Goal: Task Accomplishment & Management: Complete application form

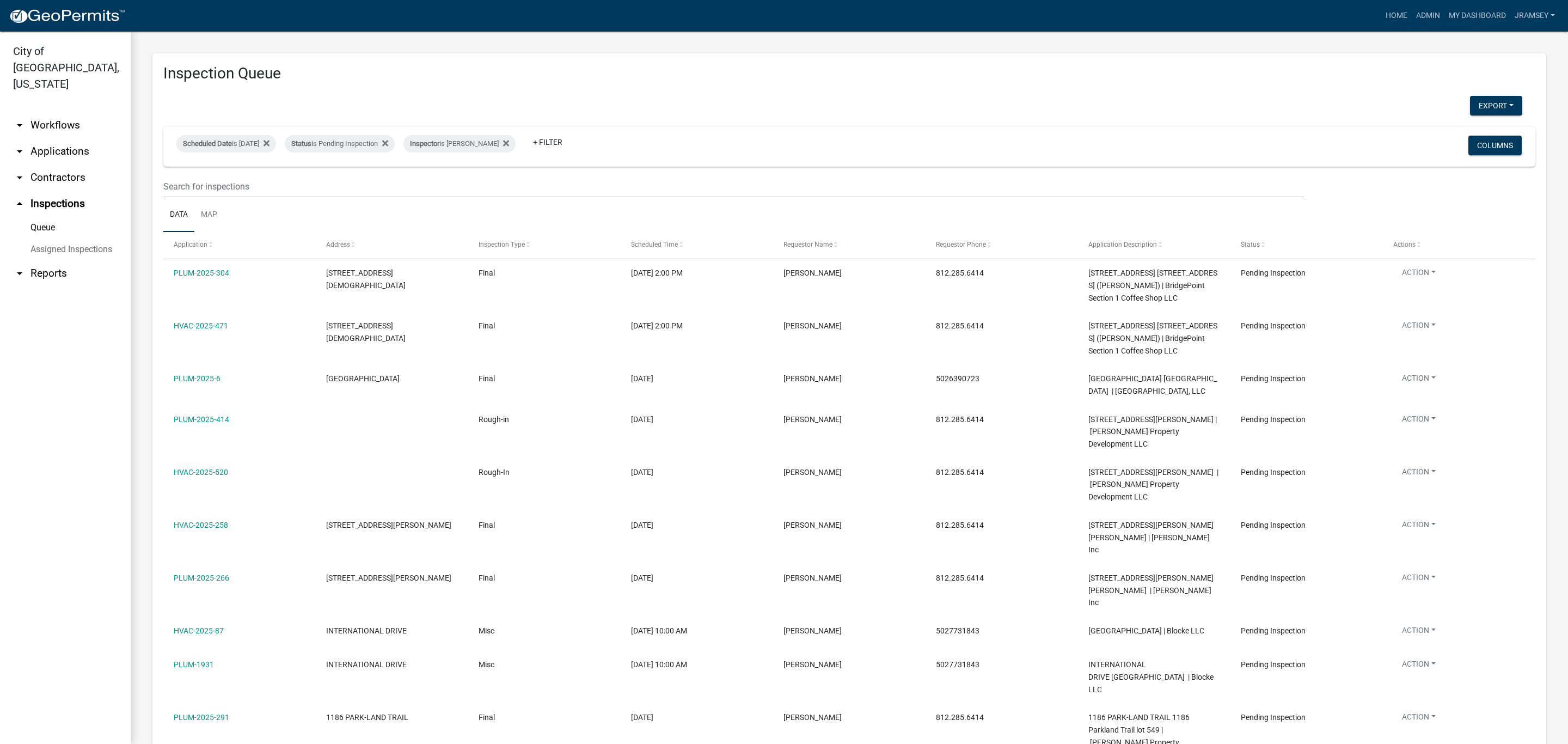
select select "2: 50"
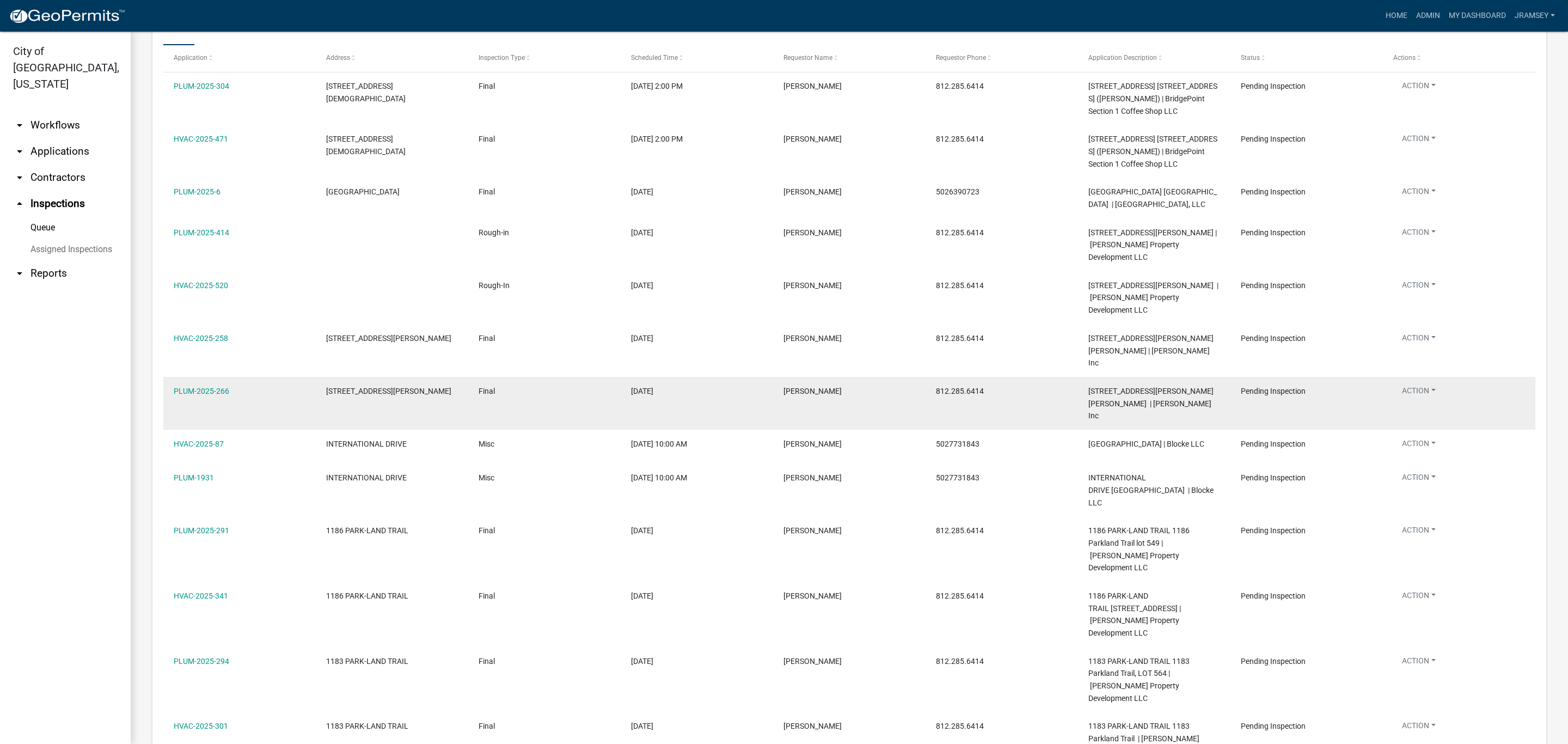
scroll to position [146, 0]
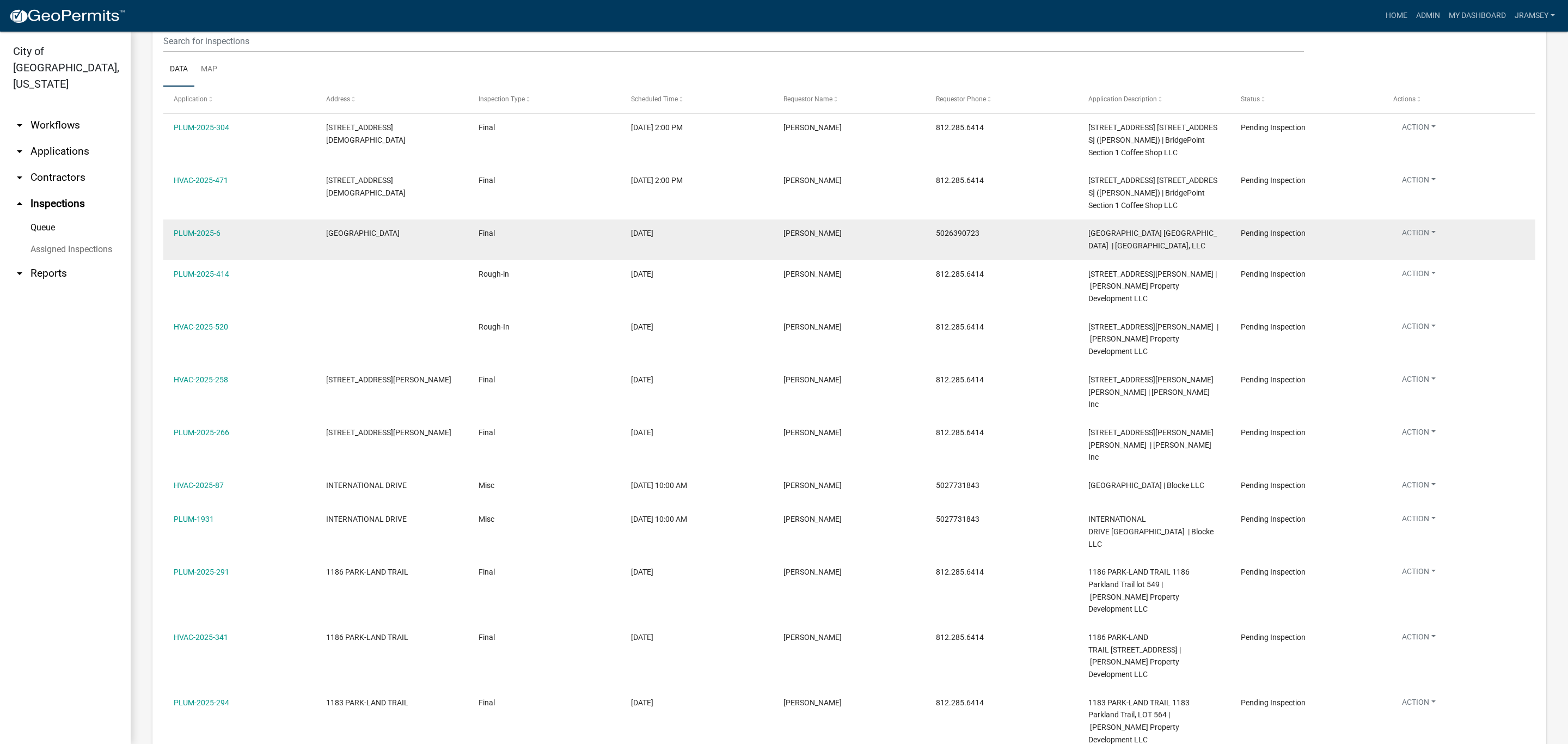
click at [1422, 243] on button "Action" at bounding box center [1418, 234] width 51 height 15
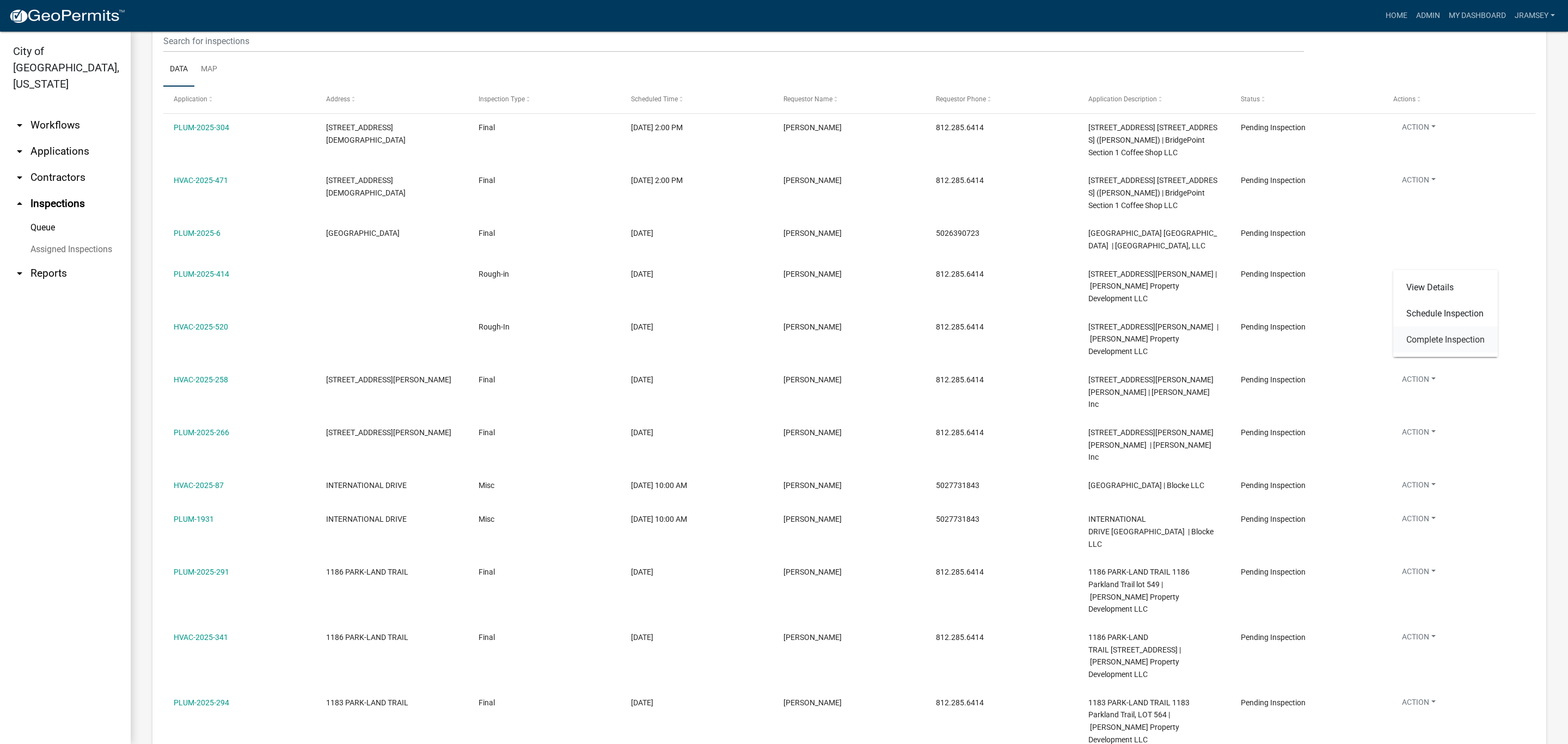
click at [1421, 337] on link "Complete Inspection" at bounding box center [1445, 339] width 104 height 26
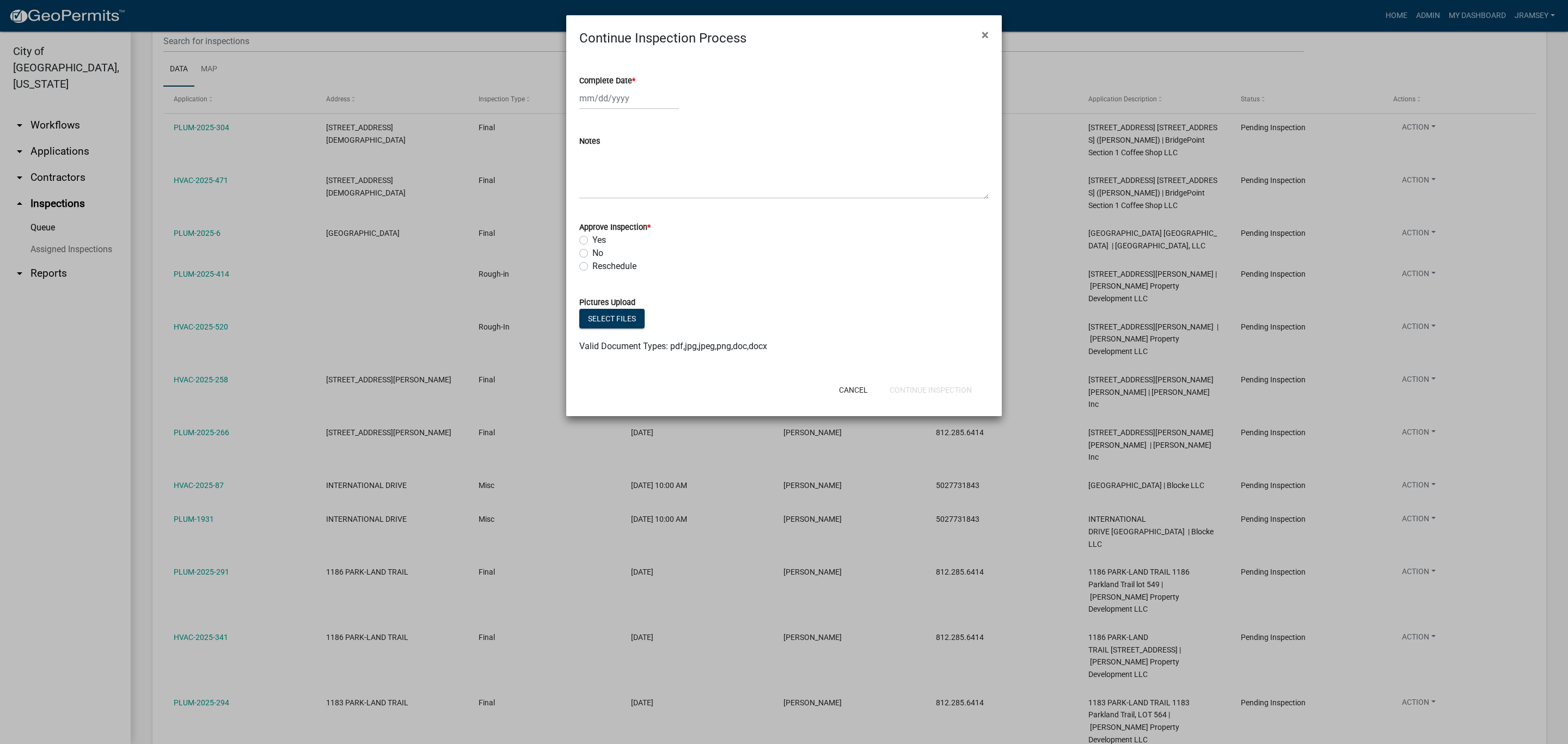
click at [592, 252] on label "No" at bounding box center [597, 253] width 11 height 13
click at [592, 252] on input "No" at bounding box center [596, 250] width 7 height 7
radio input "true"
select select "9"
select select "2025"
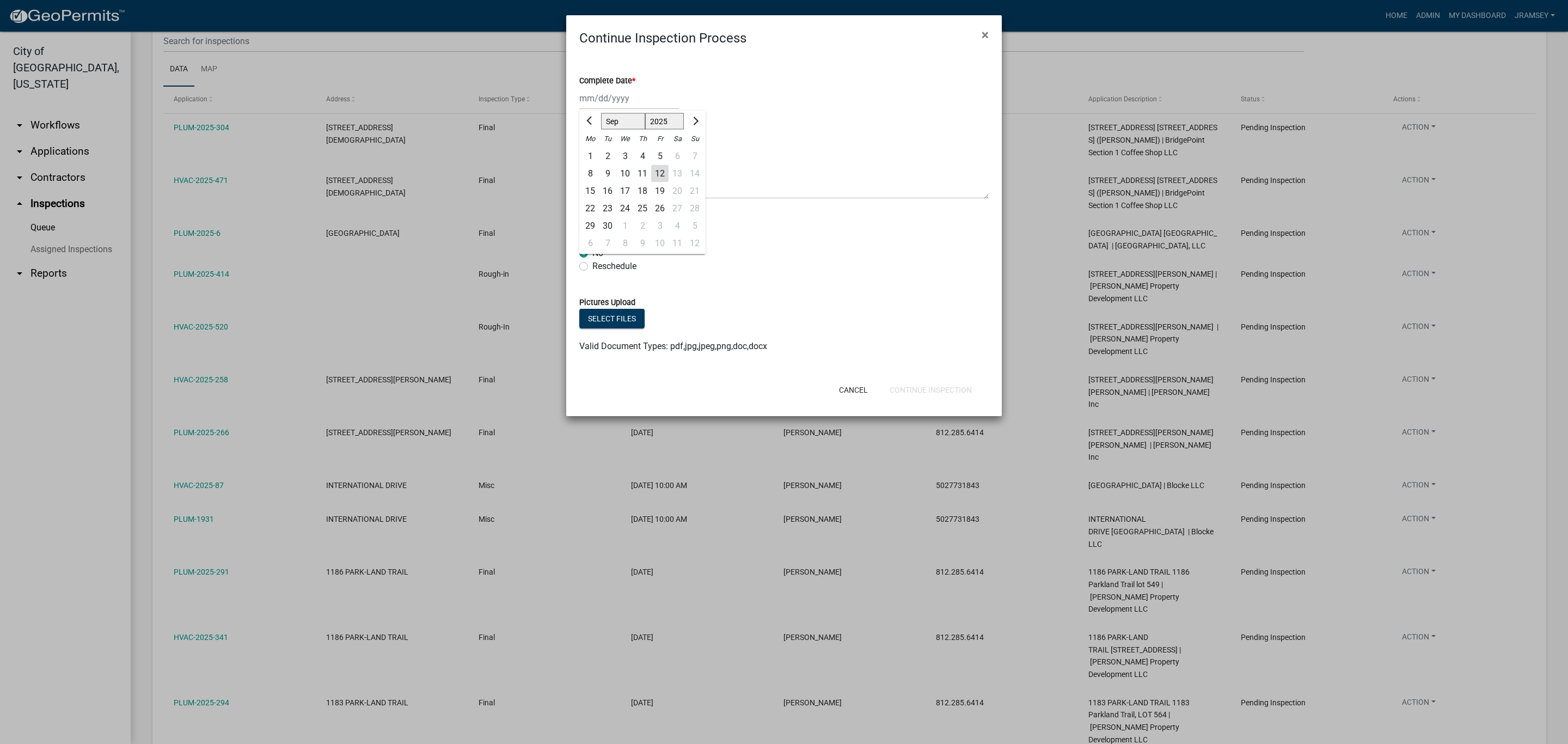
click at [605, 100] on div "Jan Feb Mar Apr May Jun Jul Aug Sep Oct Nov Dec 1525 1526 1527 1528 1529 1530 1…" at bounding box center [629, 98] width 99 height 22
click at [658, 173] on div "12" at bounding box center [659, 173] width 17 height 17
type input "[DATE]"
click at [640, 182] on textarea "Notes" at bounding box center [784, 173] width 409 height 51
type textarea "waiting on gc to call in final"
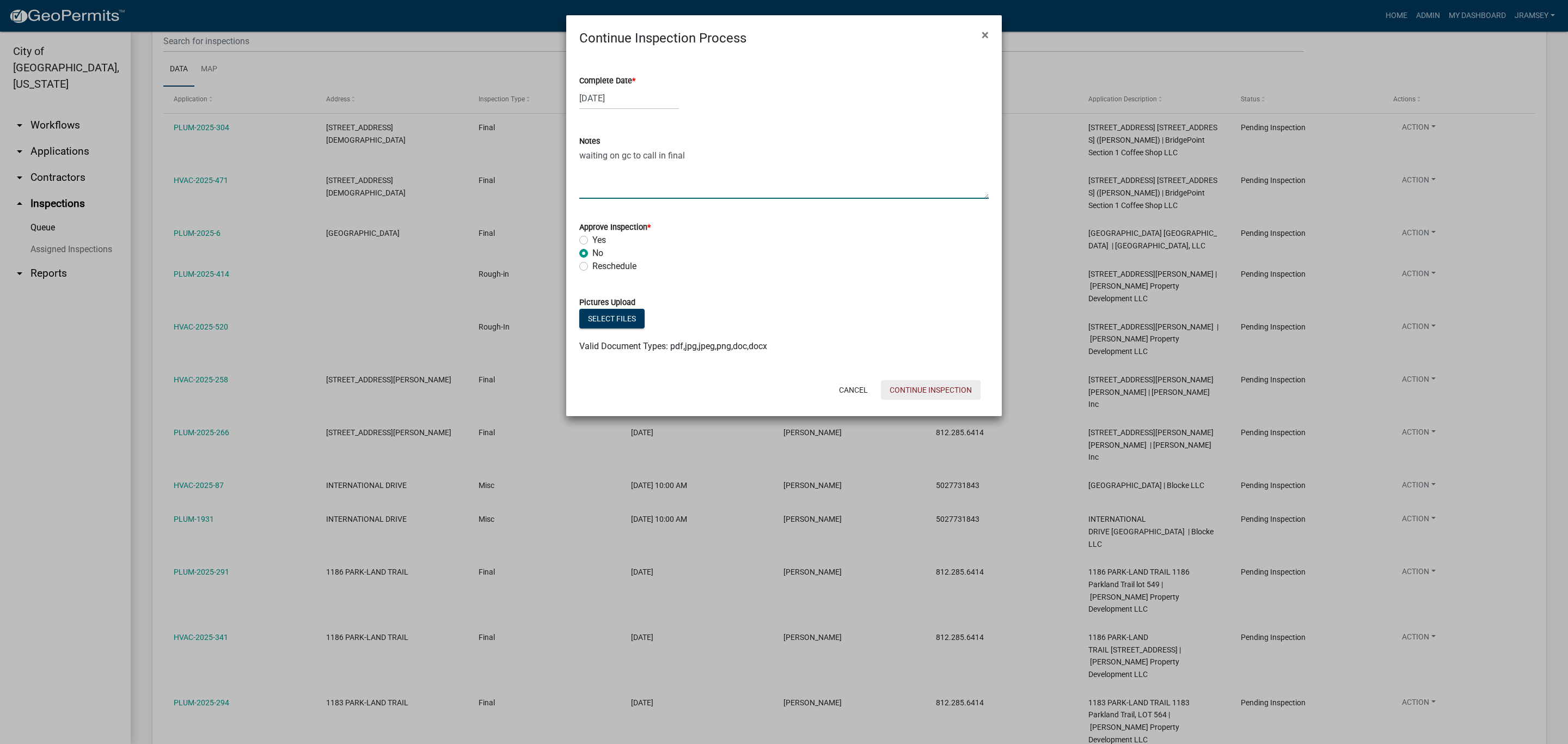
click at [923, 383] on button "Continue Inspection" at bounding box center [931, 390] width 99 height 20
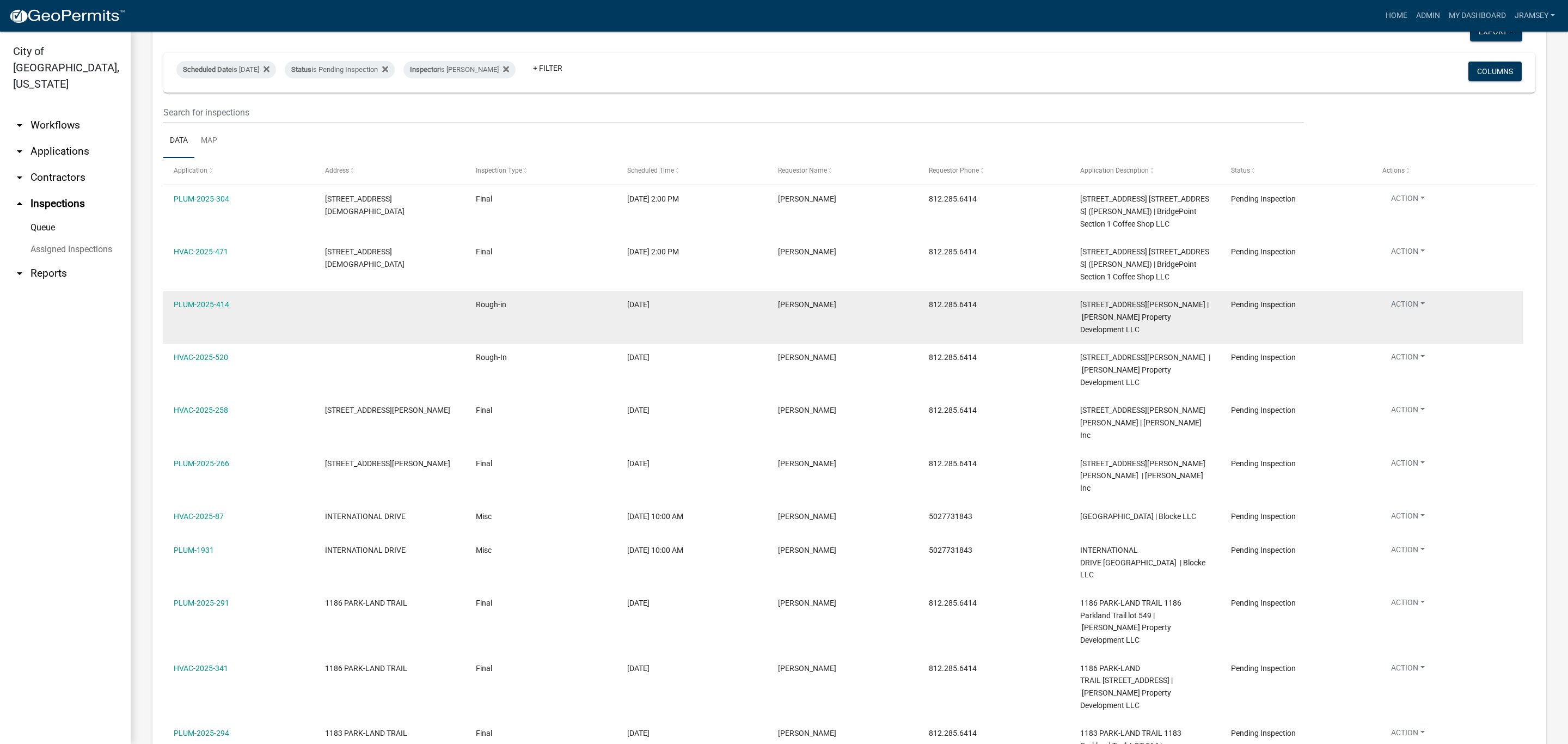
scroll to position [23, 0]
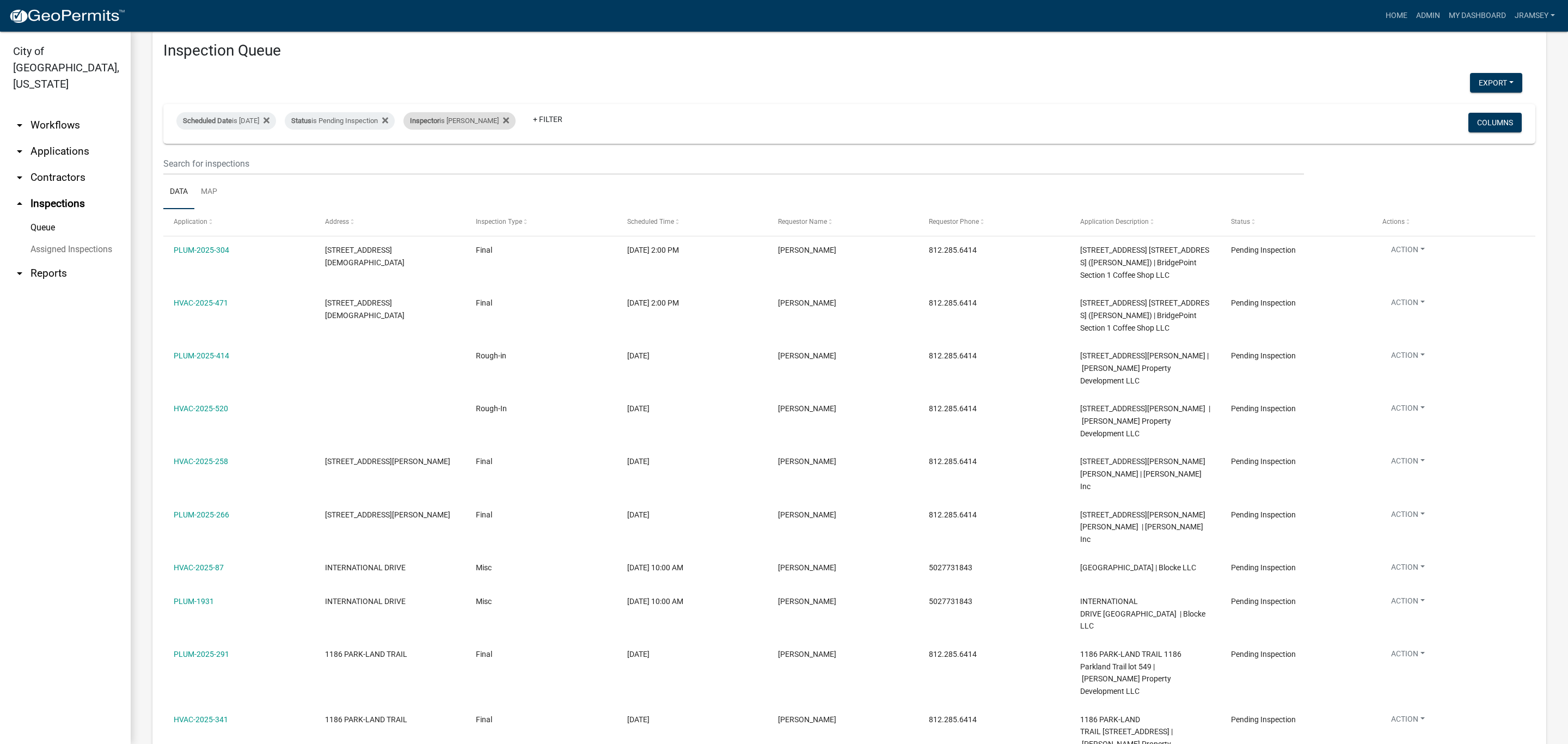
click at [439, 121] on span "Inspector" at bounding box center [425, 120] width 29 height 8
click at [465, 170] on select "Select an option None Shawn Jeremy Ramsey Mary Frey Chad Reischl Mike Kruer Har…" at bounding box center [482, 173] width 109 height 22
select select "fdb3bcc6-ce93-4663-8a18-5c08884dd177"
click at [427, 162] on select "Select an option None Shawn Jeremy Ramsey Mary Frey Chad Reischl Mike Kruer Har…" at bounding box center [482, 173] width 109 height 22
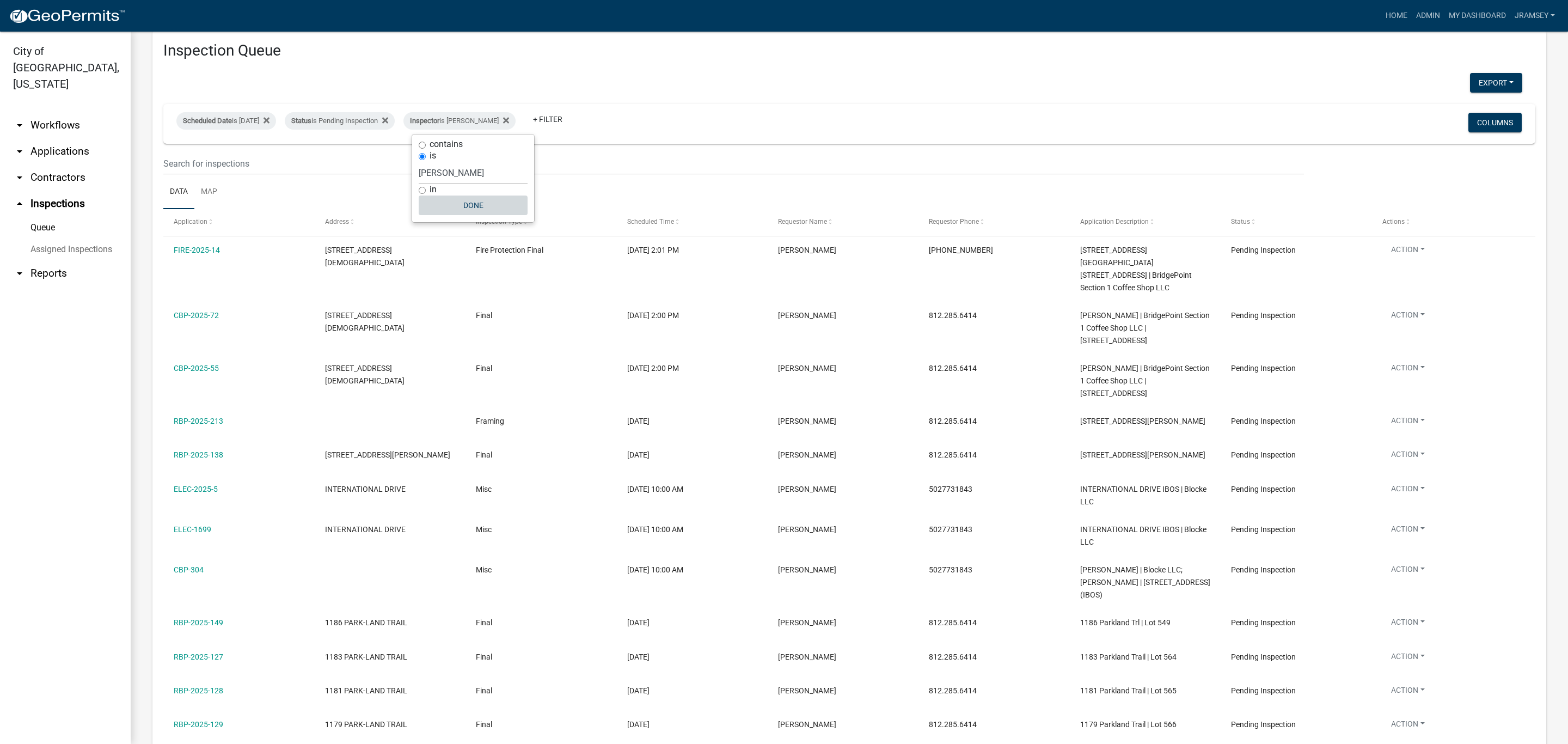
click at [477, 209] on button "Done" at bounding box center [473, 205] width 109 height 20
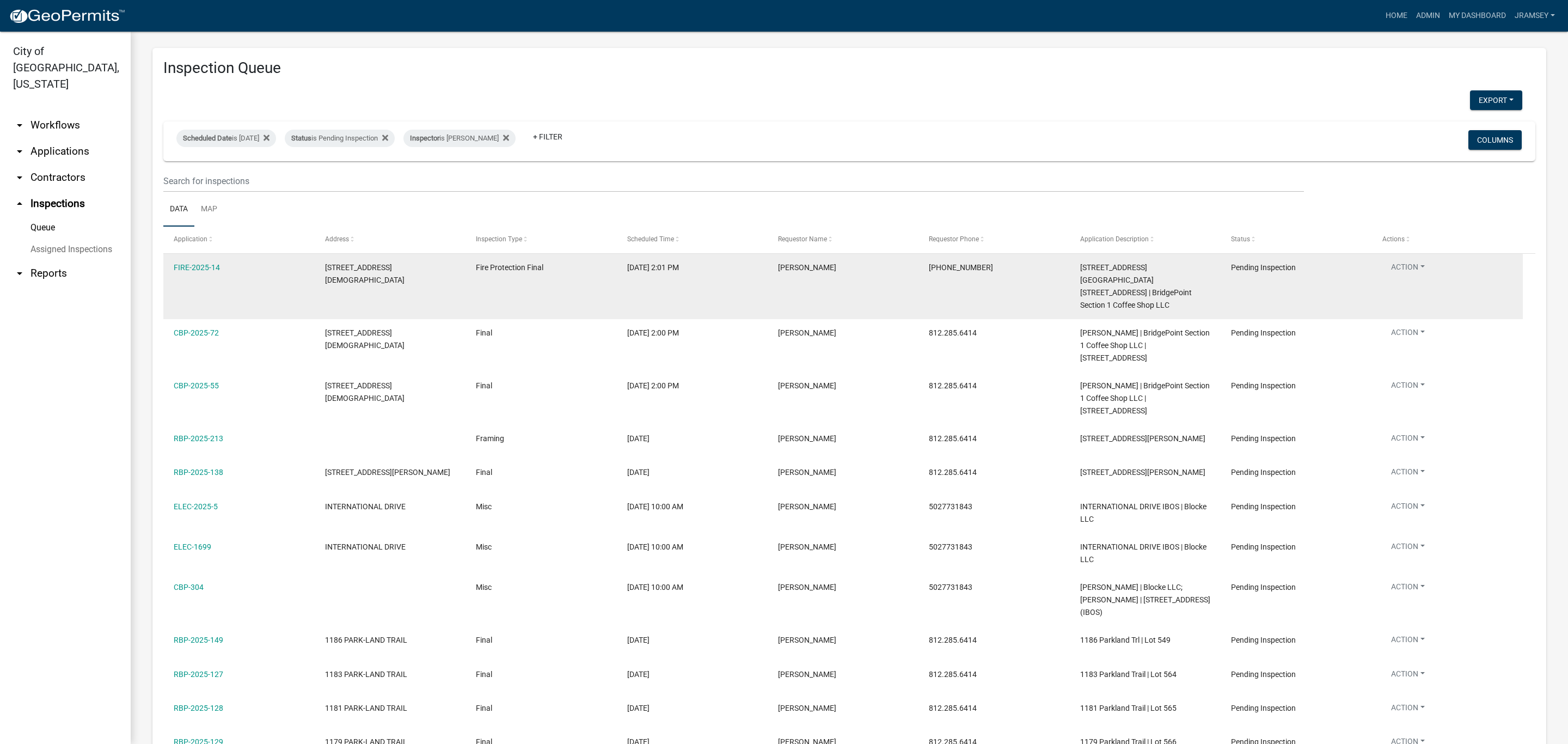
scroll to position [0, 0]
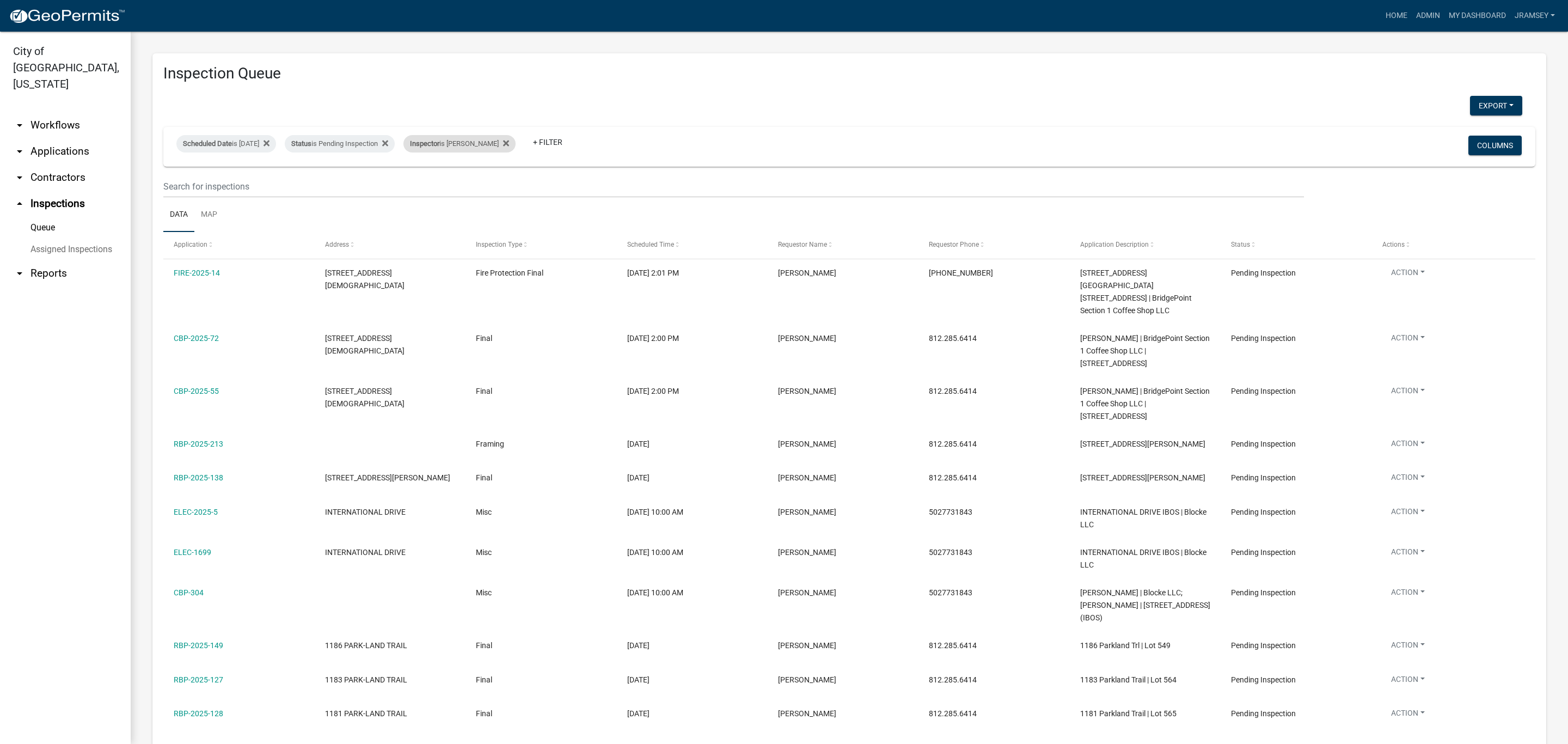
click at [464, 142] on div "Inspector is Mike Kruer" at bounding box center [460, 143] width 112 height 17
click at [459, 195] on select "Select an option None Shawn Jeremy Ramsey Mary Frey Chad Reischl Mike Kruer Har…" at bounding box center [473, 195] width 109 height 22
select select "36a8b8f0-2ef8-43e9-ae06-718f51af8d36"
click at [426, 185] on select "Select an option None Shawn Jeremy Ramsey Mary Frey Chad Reischl Mike Kruer Har…" at bounding box center [473, 195] width 109 height 22
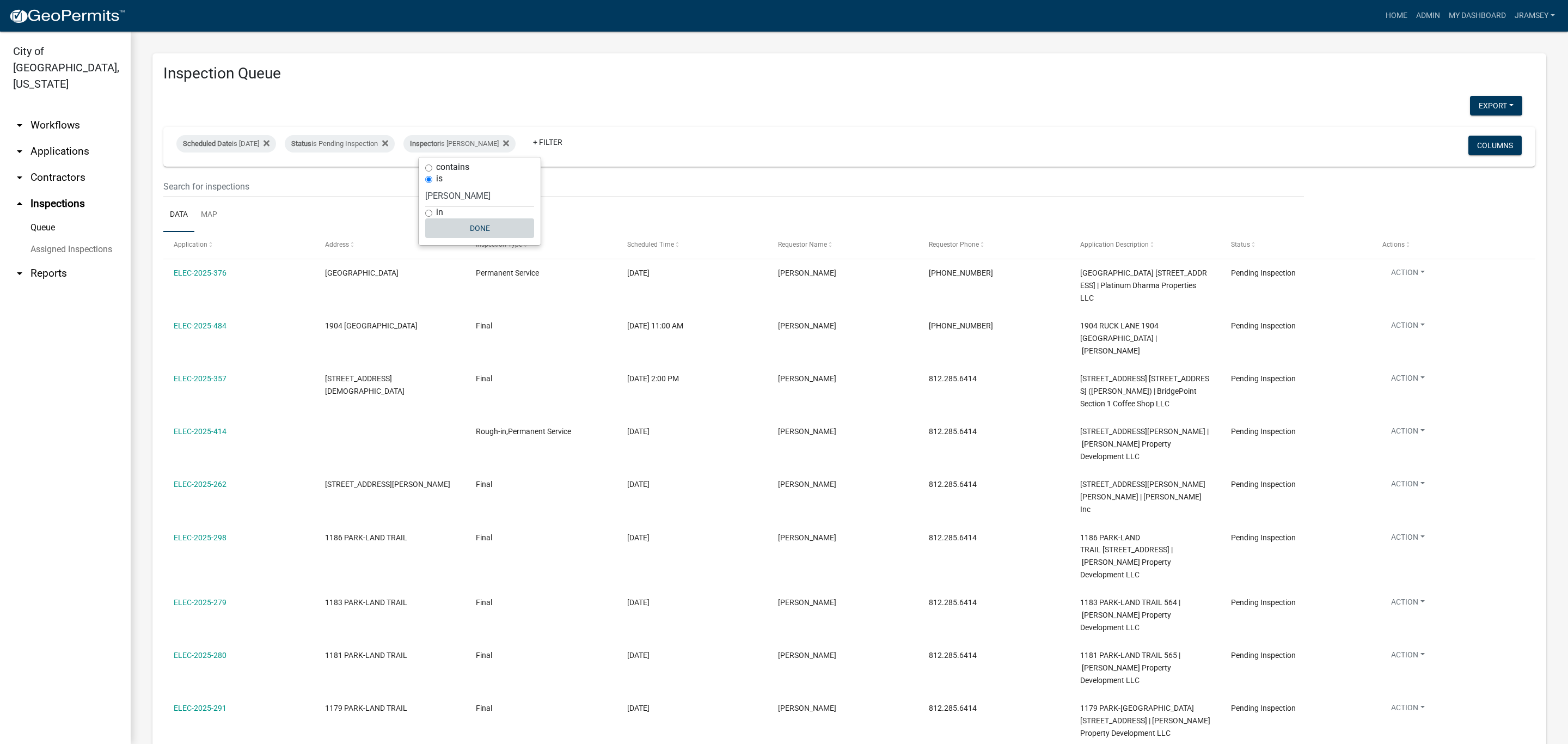
click at [480, 233] on button "Done" at bounding box center [480, 228] width 109 height 20
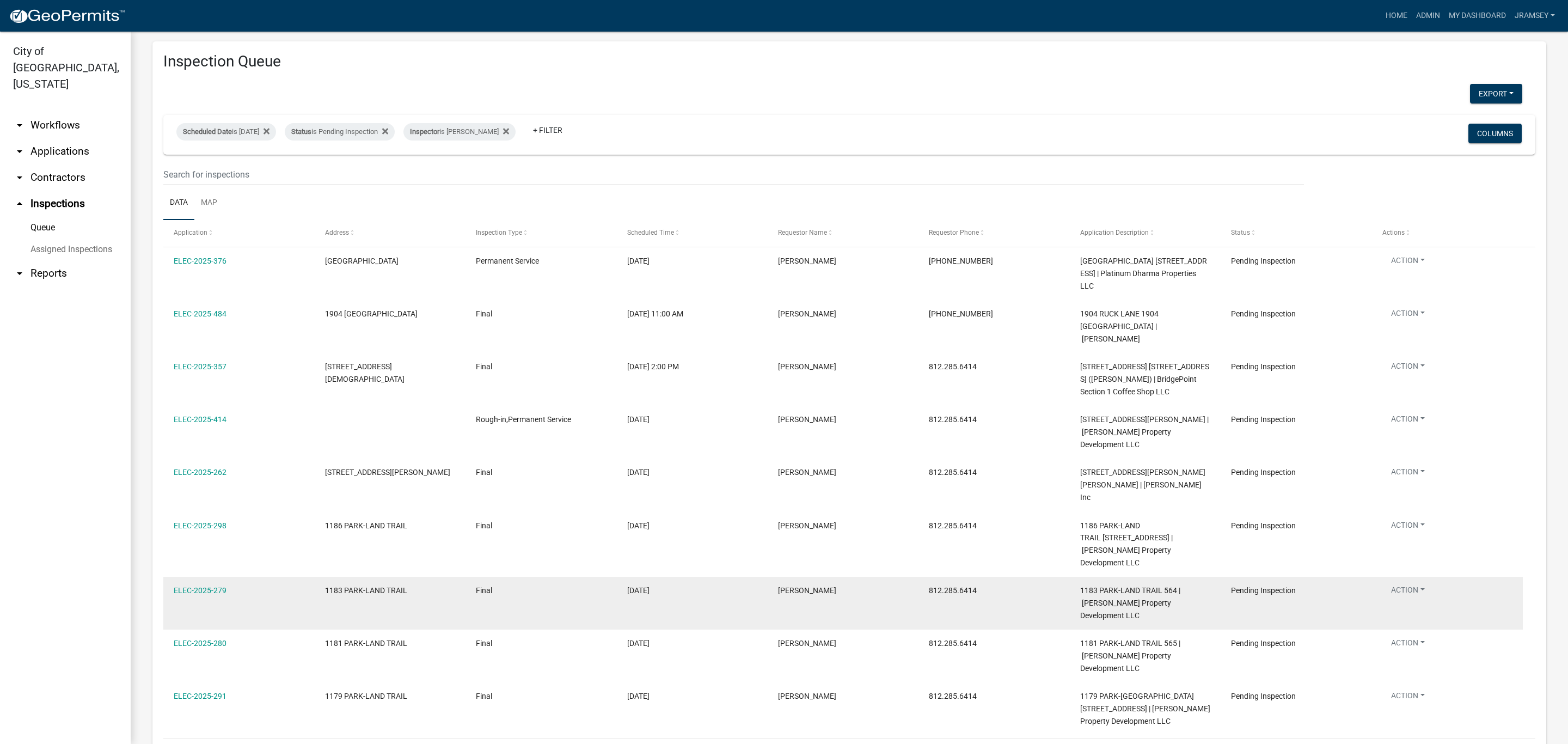
scroll to position [16, 0]
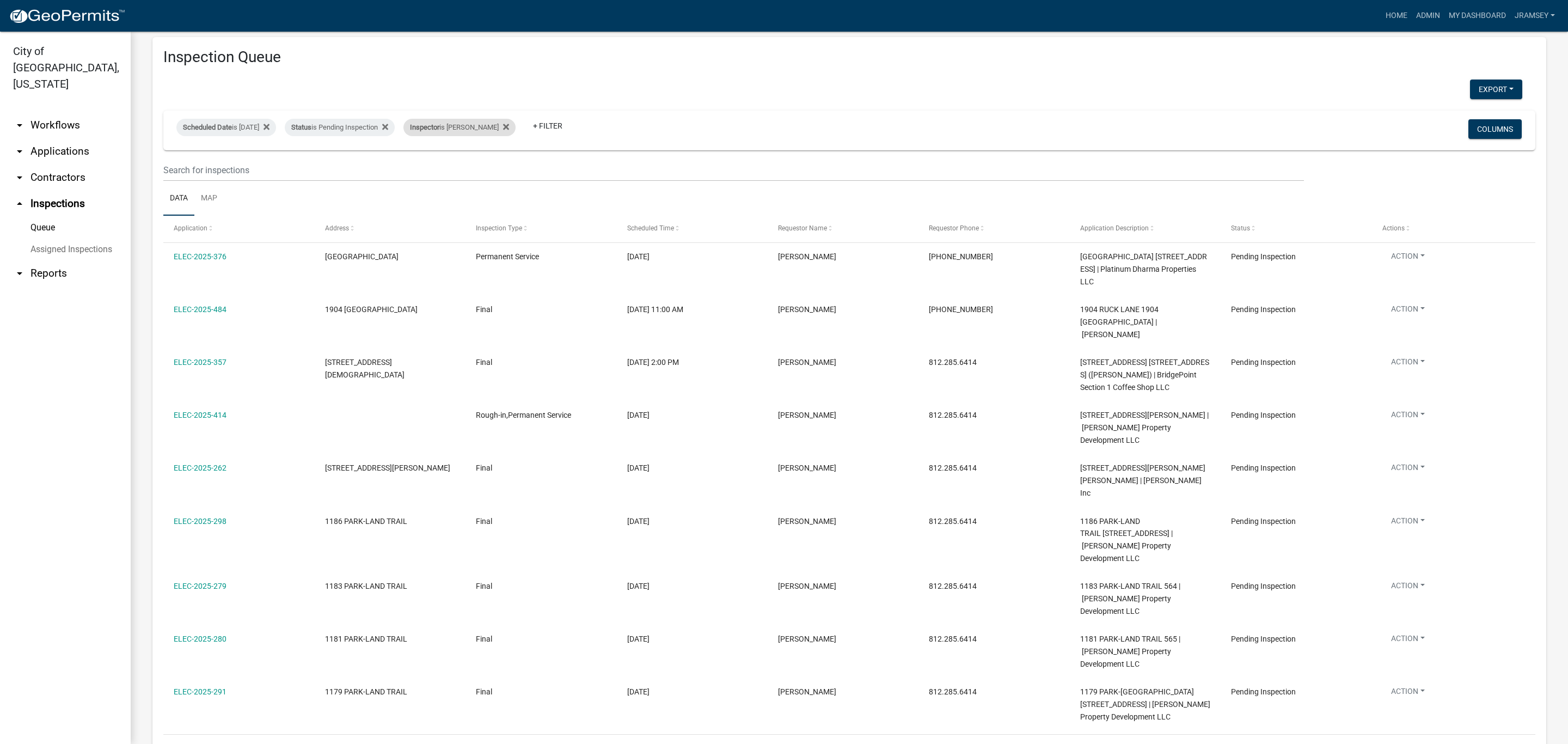
click at [477, 128] on div "Inspector is Harold Satterly" at bounding box center [460, 127] width 112 height 17
click at [456, 178] on select "Select an option None Shawn Jeremy Ramsey Mary Frey Chad Reischl Mike Kruer Har…" at bounding box center [480, 179] width 109 height 22
select select "13c97fbc-c819-4cee-844a-0db3d3c4db95"
click at [427, 168] on select "Select an option None Shawn Jeremy Ramsey Mary Frey Chad Reischl Mike Kruer Har…" at bounding box center [480, 179] width 109 height 22
select select "2: 50"
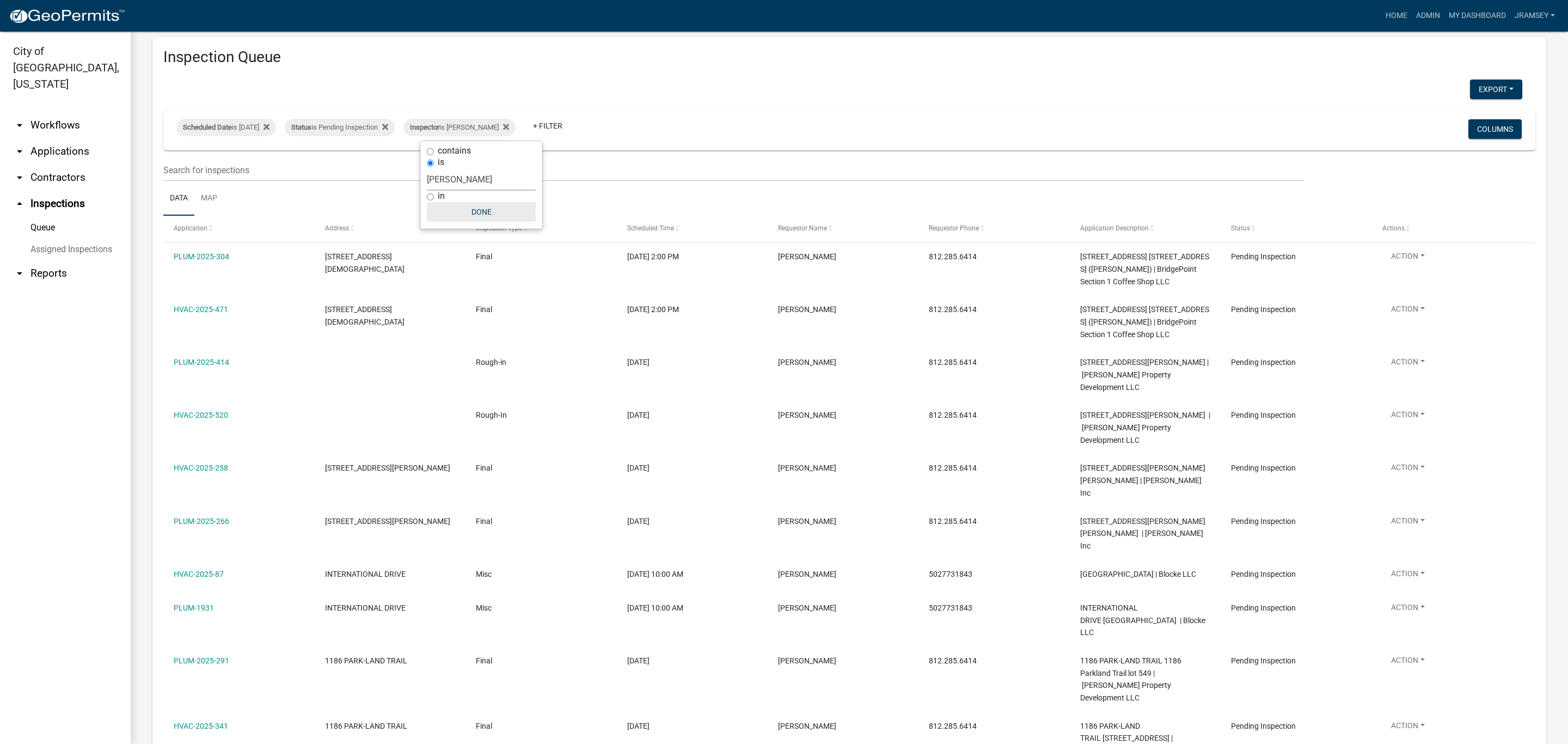
click at [482, 219] on button "Done" at bounding box center [482, 212] width 109 height 20
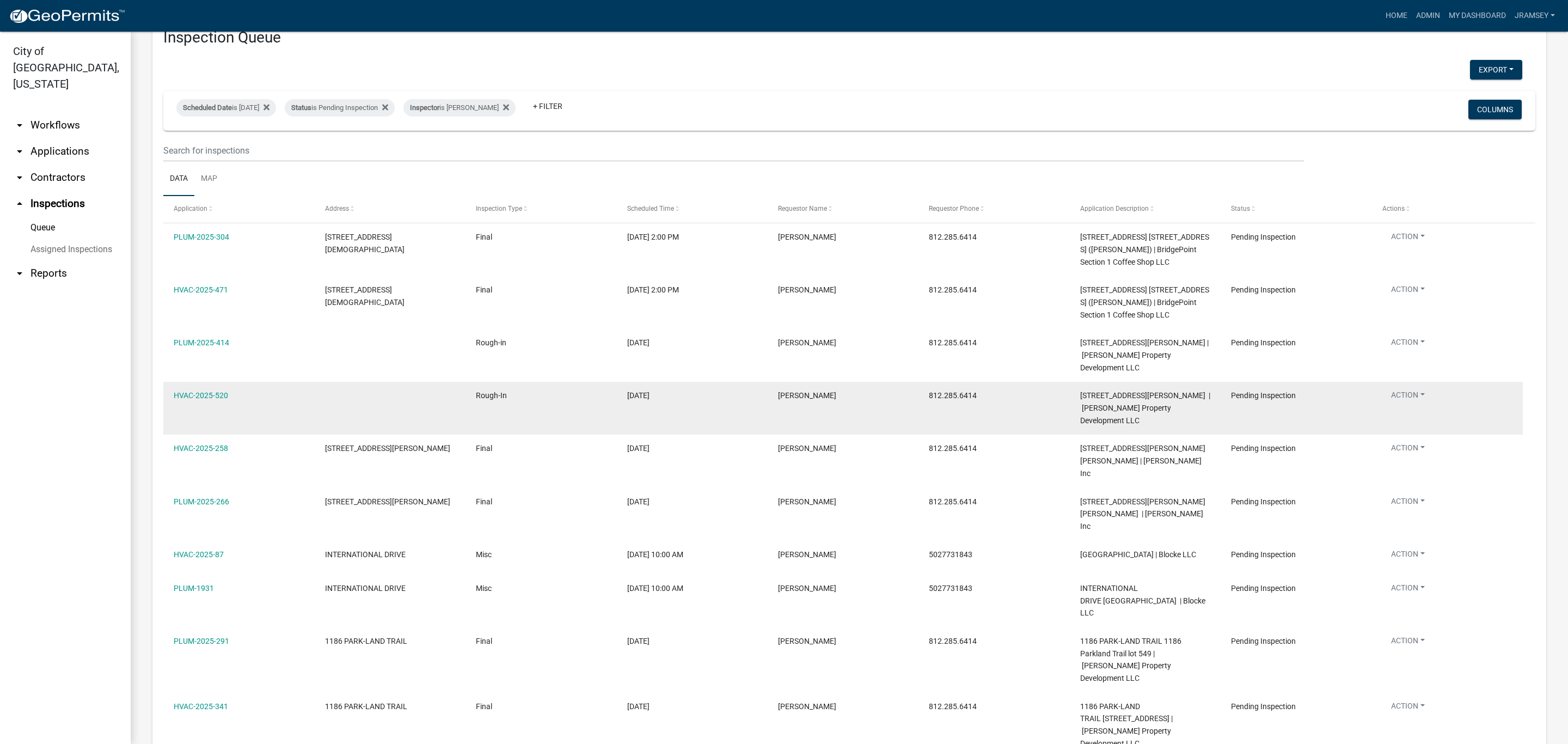
scroll to position [23, 0]
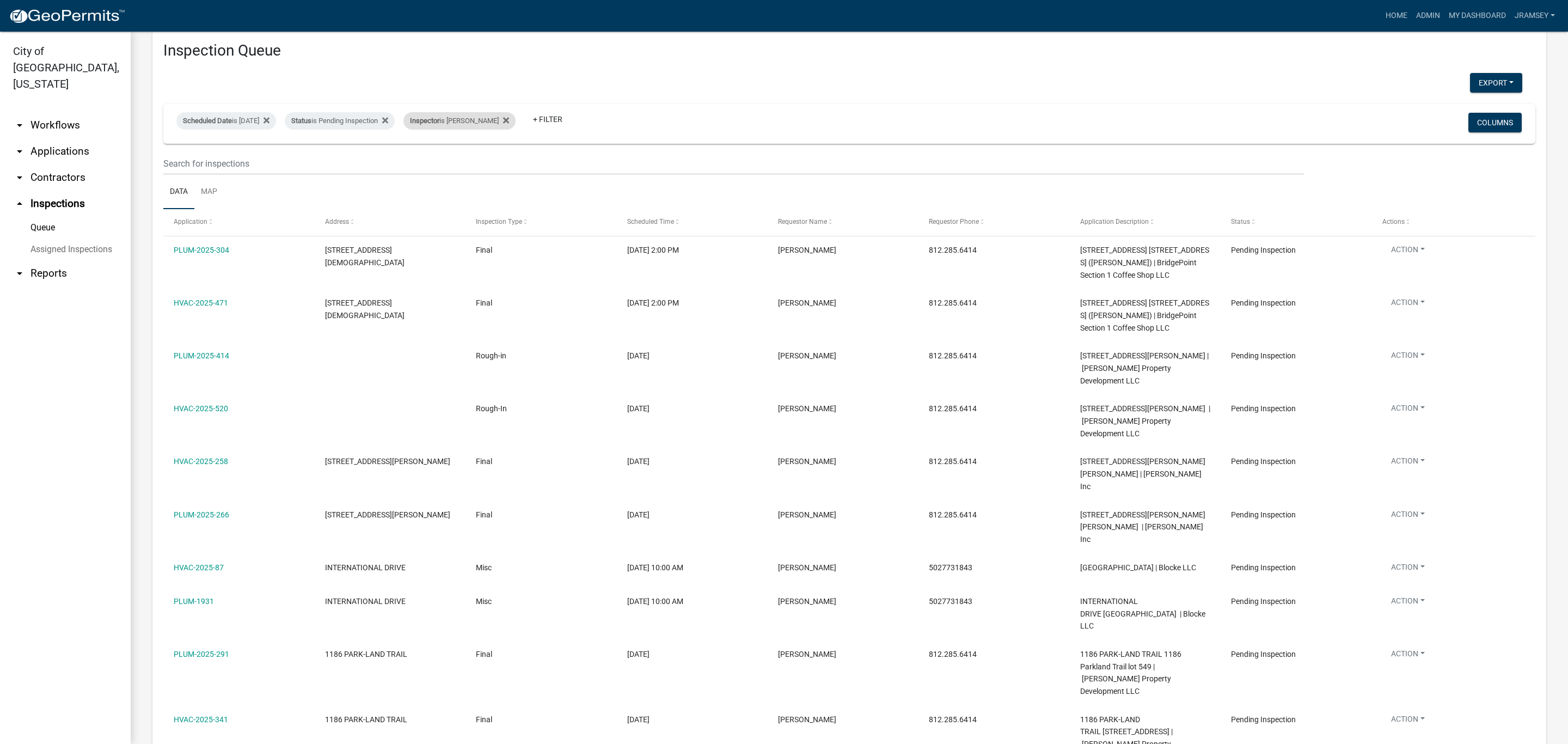
click at [483, 125] on div "Inspector is Jeremy Ramsey" at bounding box center [460, 120] width 112 height 17
click at [471, 170] on select "Select an option None Shawn Jeremy Ramsey Mary Frey Chad Reischl Mike Kruer Har…" at bounding box center [482, 173] width 109 height 22
select select "fdb3bcc6-ce93-4663-8a18-5c08884dd177"
click at [427, 162] on select "Select an option None Shawn Jeremy Ramsey Mary Frey Chad Reischl Mike Kruer Har…" at bounding box center [482, 173] width 109 height 22
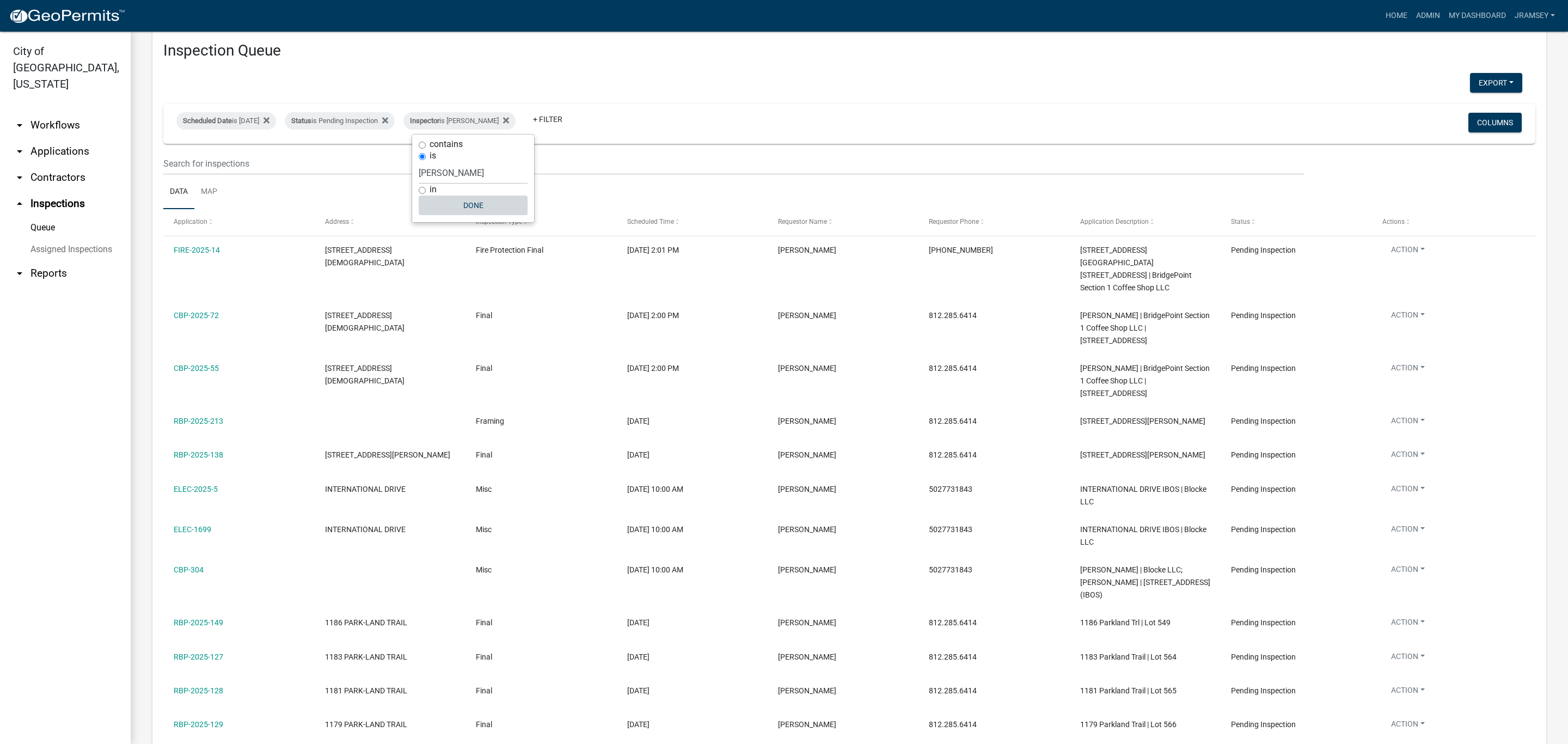
click at [473, 209] on button "Done" at bounding box center [473, 205] width 109 height 20
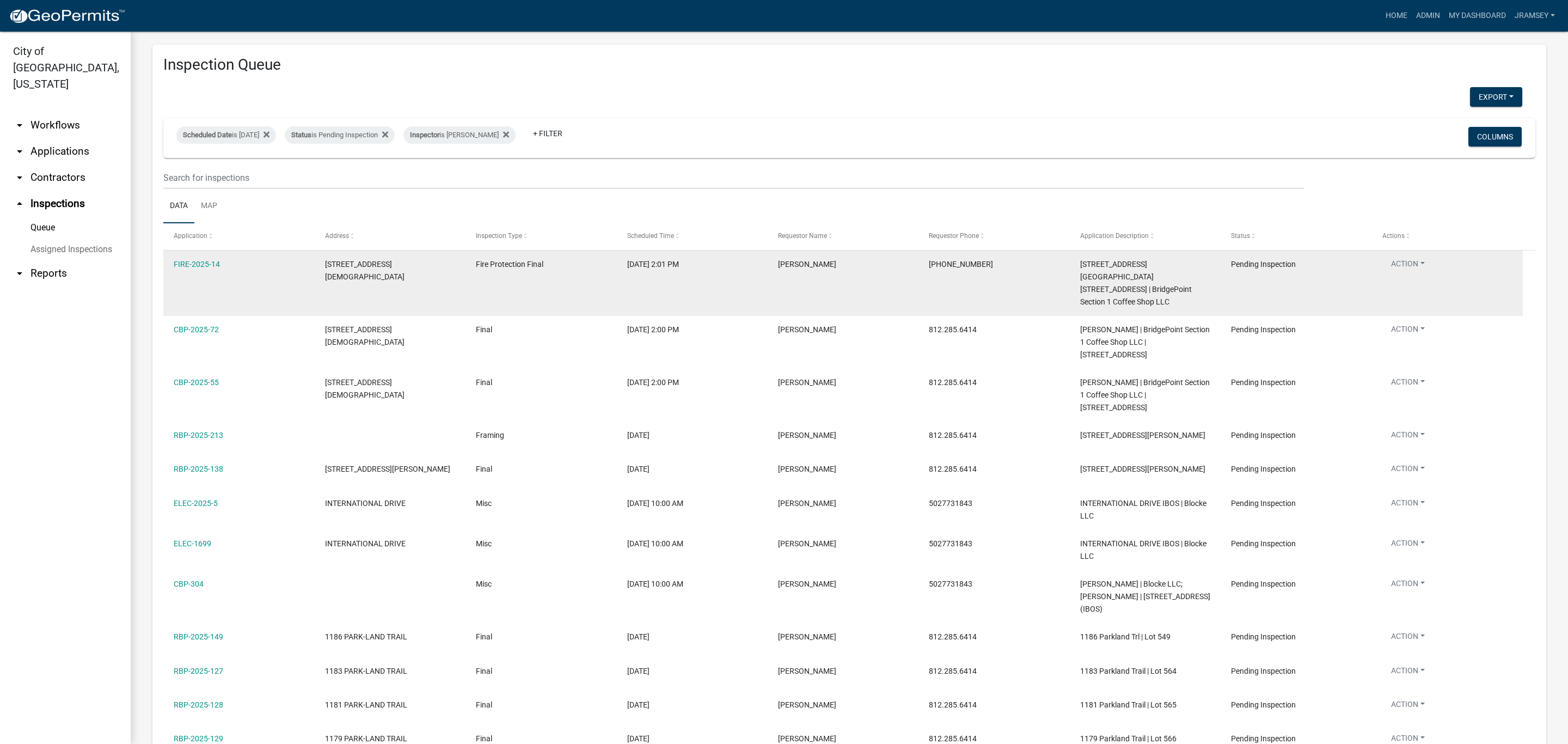
scroll to position [0, 0]
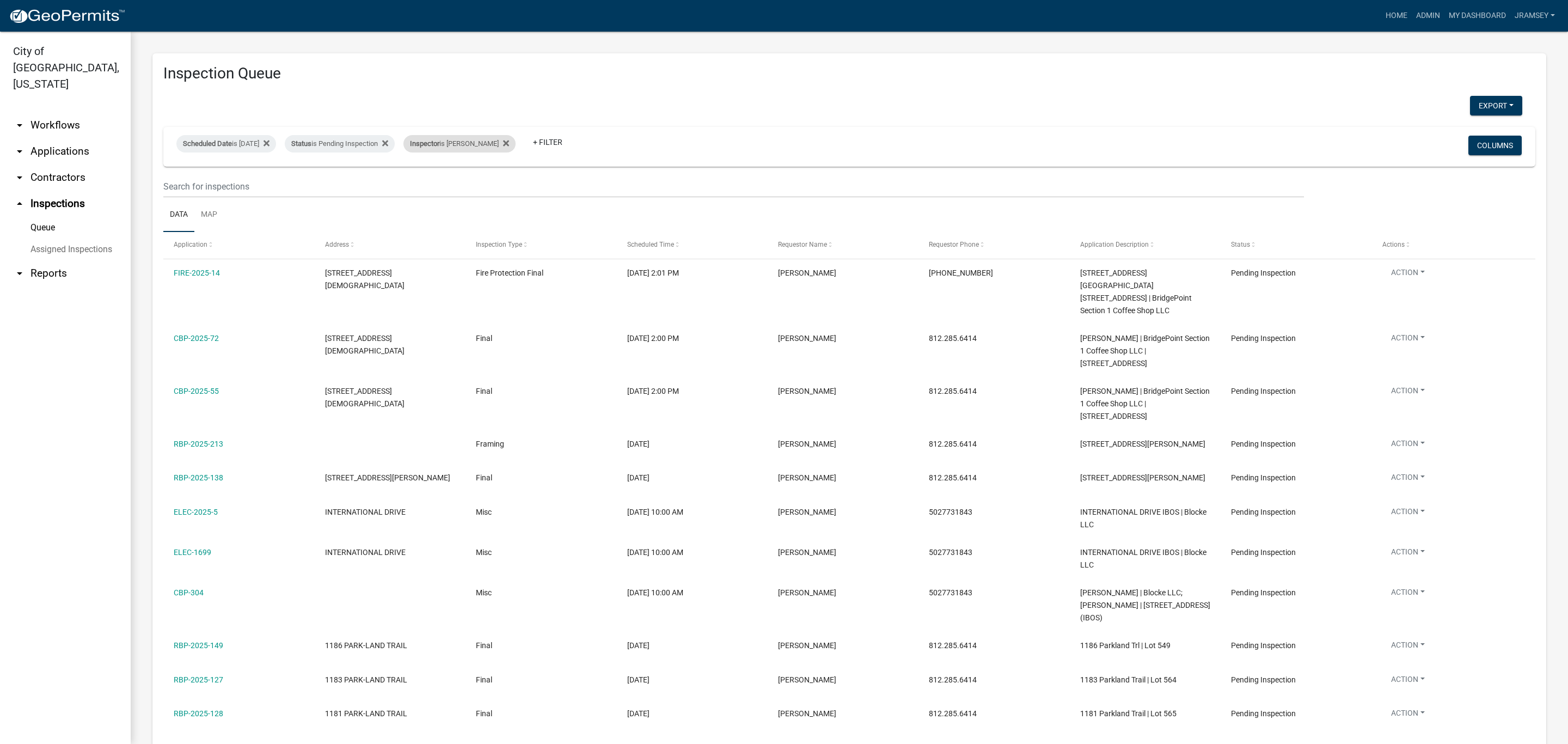
click at [483, 142] on div "Inspector is Mike Kruer" at bounding box center [460, 143] width 112 height 17
click at [452, 191] on select "Select an option None Shawn Jeremy Ramsey Mary Frey Chad Reischl Mike Kruer Har…" at bounding box center [473, 195] width 109 height 22
select select "13c97fbc-c819-4cee-844a-0db3d3c4db95"
click at [427, 185] on select "Select an option None Shawn Jeremy Ramsey Mary Frey Chad Reischl Mike Kruer Har…" at bounding box center [473, 195] width 109 height 22
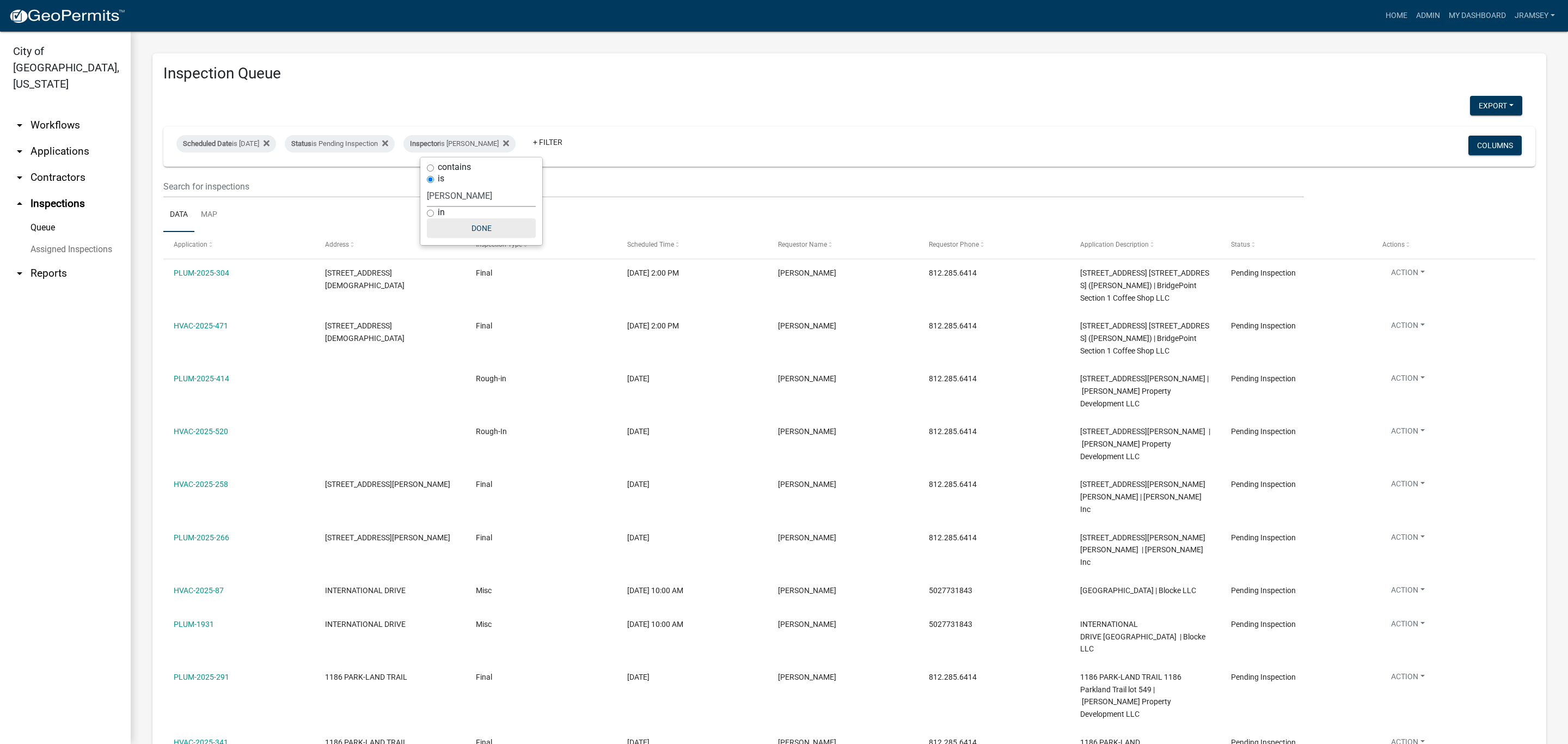
click at [490, 226] on button "Done" at bounding box center [482, 228] width 109 height 20
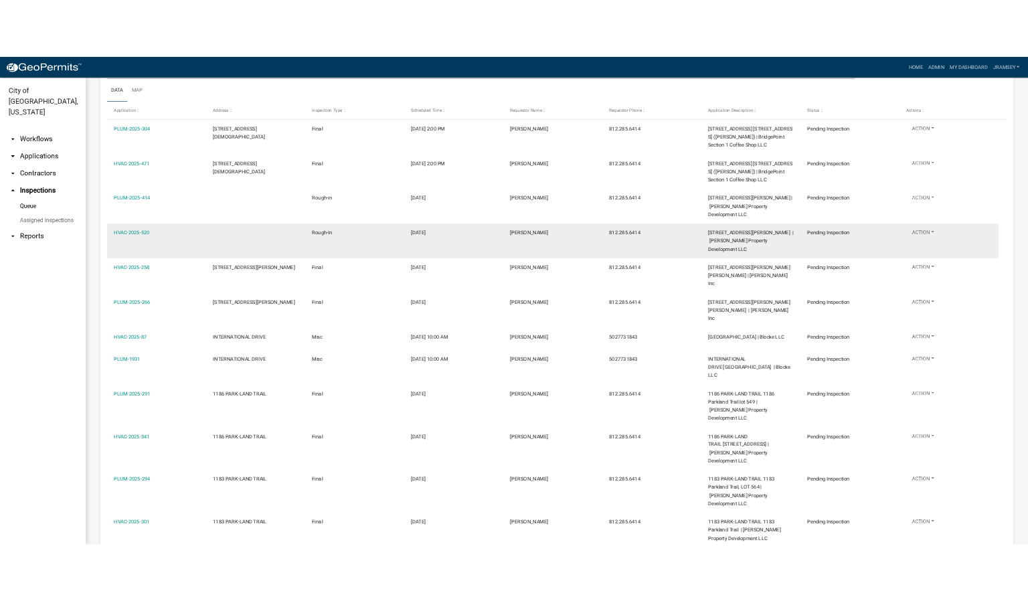
scroll to position [100, 0]
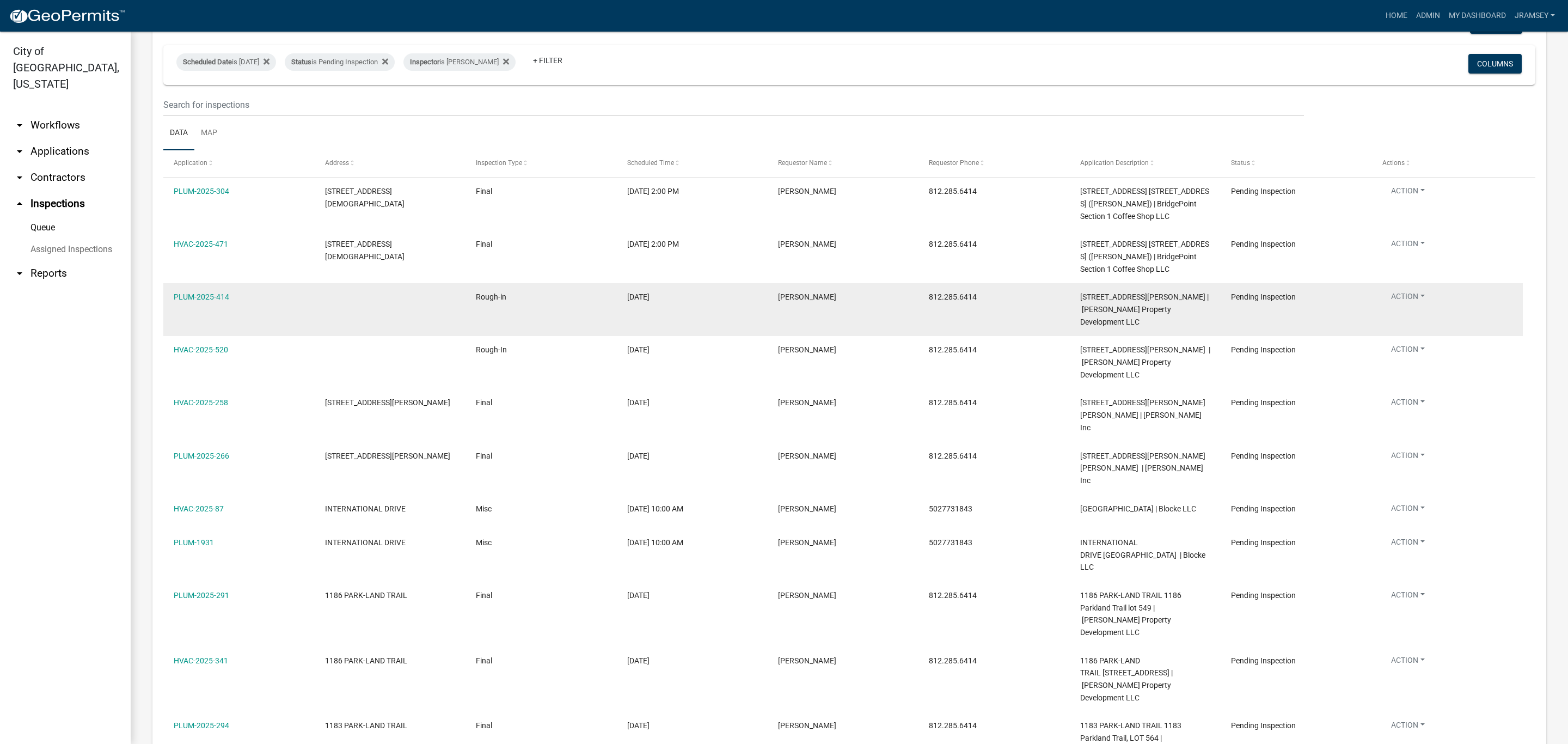
click at [1413, 307] on button "Action" at bounding box center [1408, 298] width 51 height 15
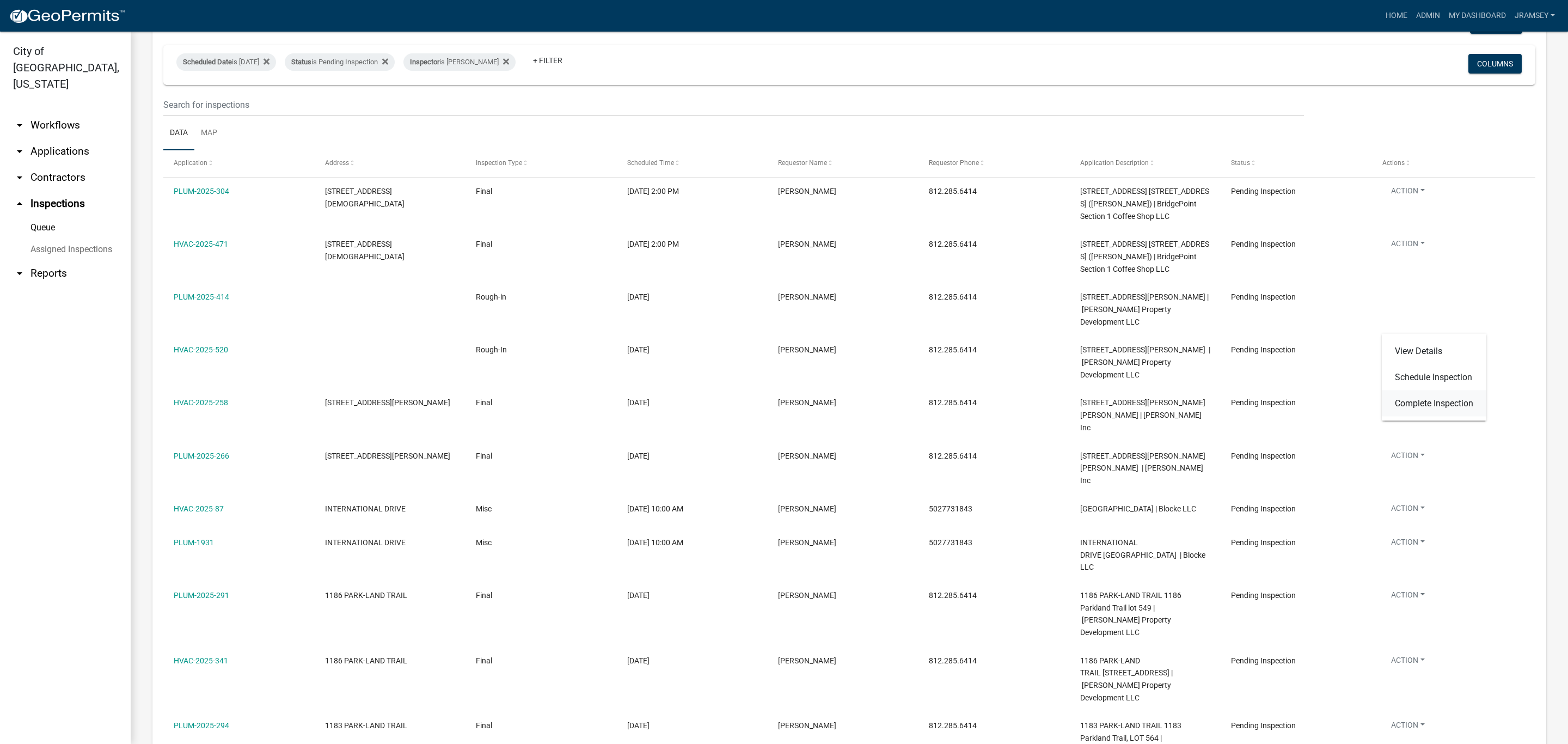
click at [1424, 394] on link "Complete Inspection" at bounding box center [1434, 404] width 104 height 26
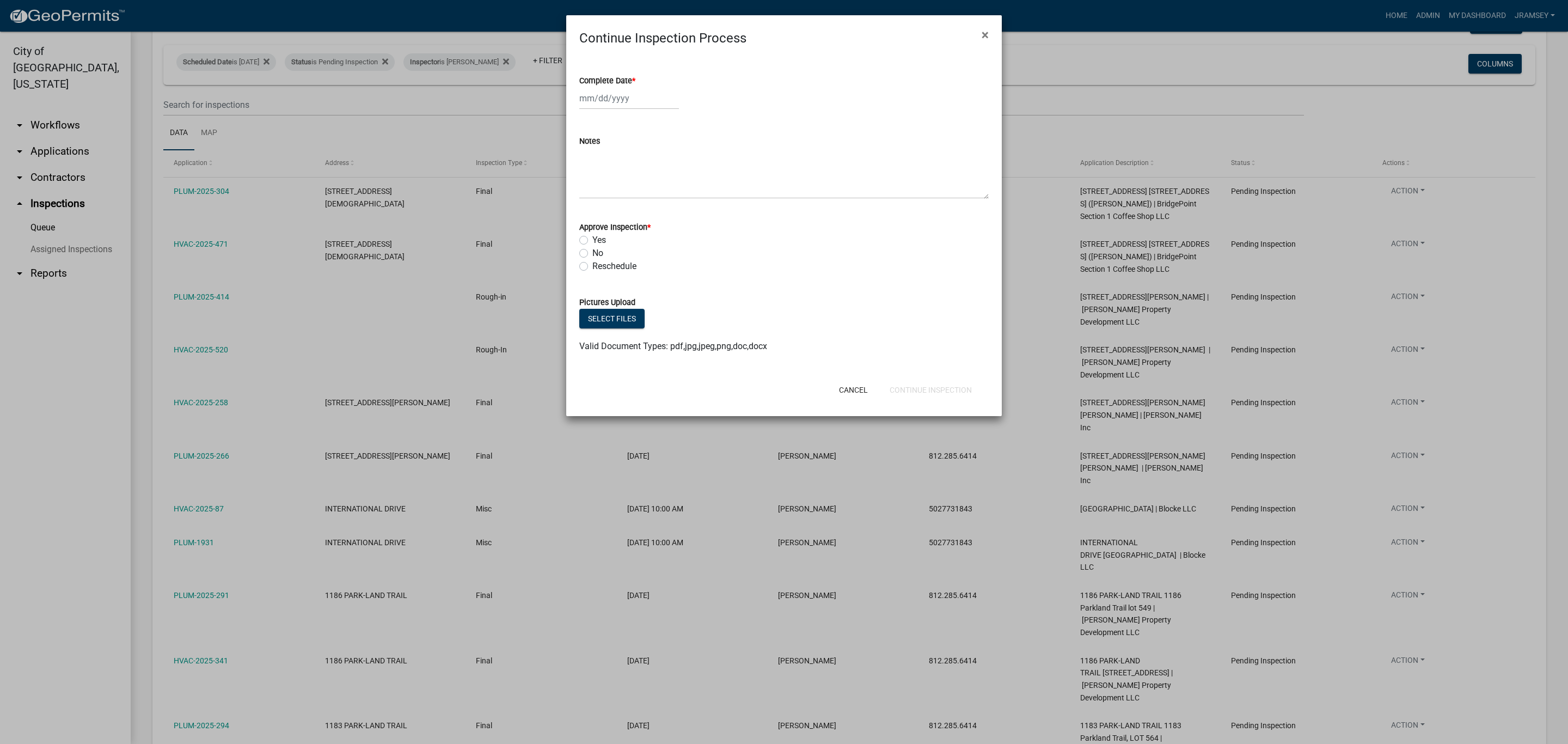
click at [592, 237] on label "Yes" at bounding box center [599, 240] width 14 height 13
click at [592, 237] on input "Yes" at bounding box center [596, 237] width 7 height 7
radio input "true"
click at [595, 103] on div at bounding box center [629, 98] width 99 height 22
select select "9"
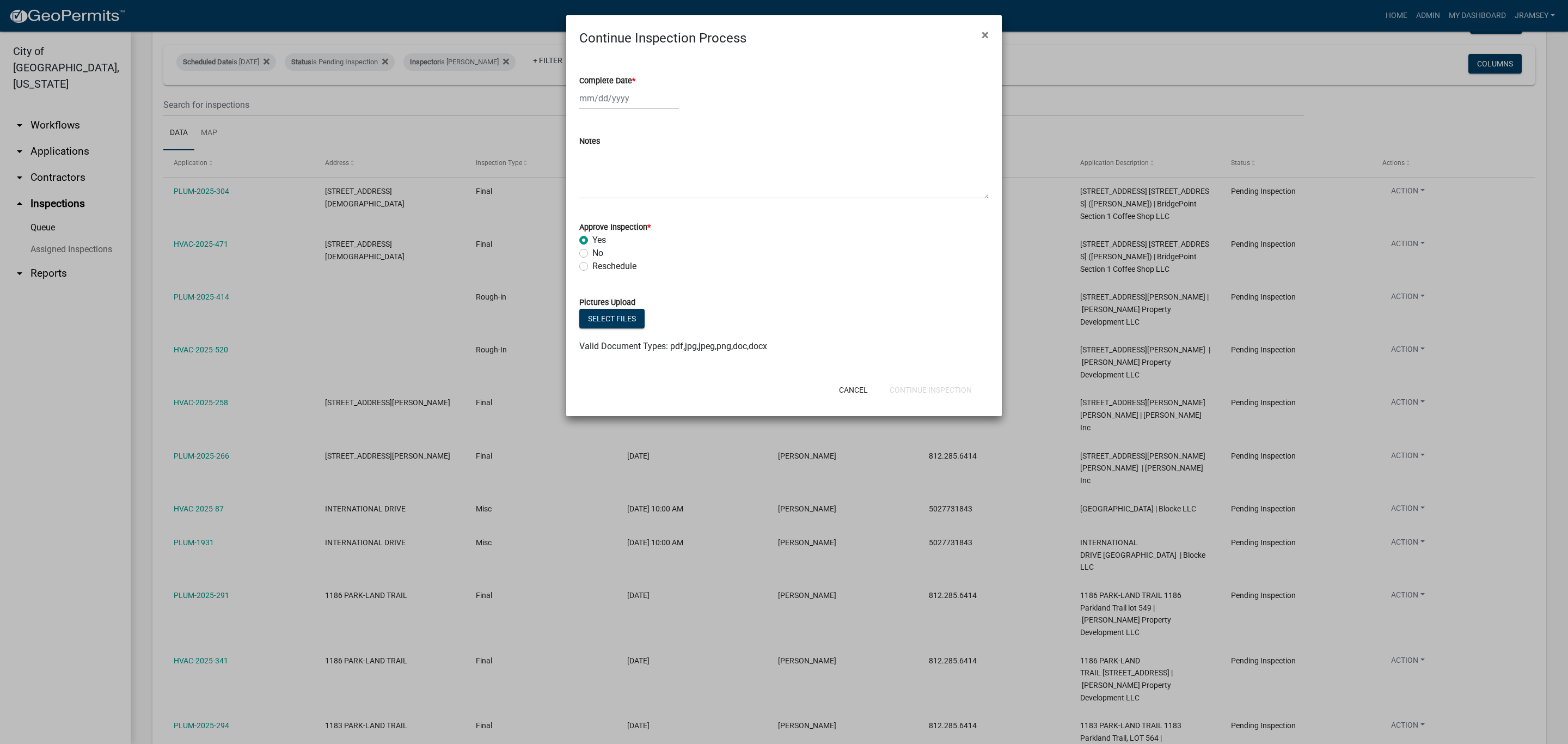
select select "2025"
click at [660, 172] on div "12" at bounding box center [659, 173] width 17 height 17
type input "[DATE]"
click at [928, 394] on button "Continue Inspection" at bounding box center [931, 390] width 99 height 20
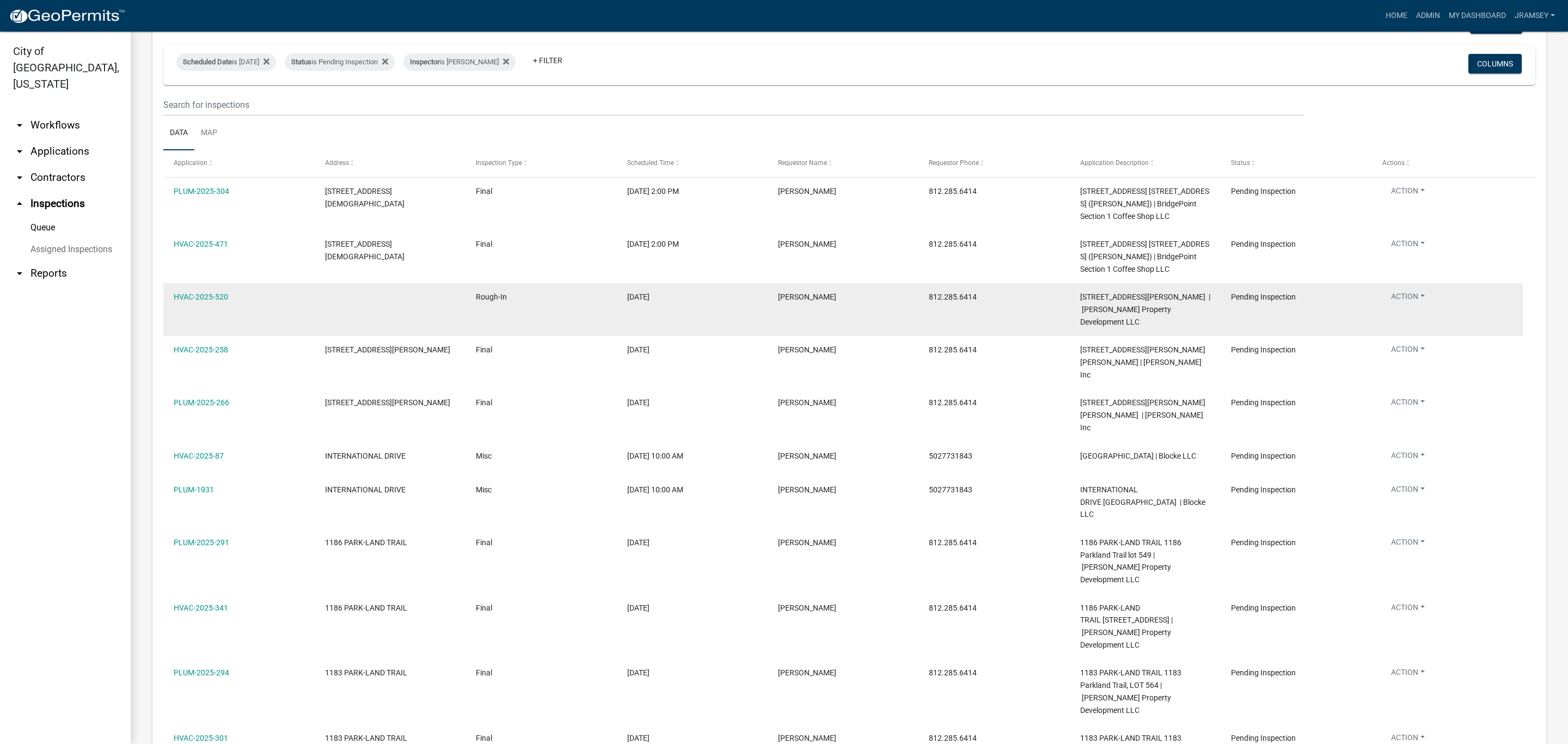
click at [1405, 307] on button "Action" at bounding box center [1408, 298] width 51 height 15
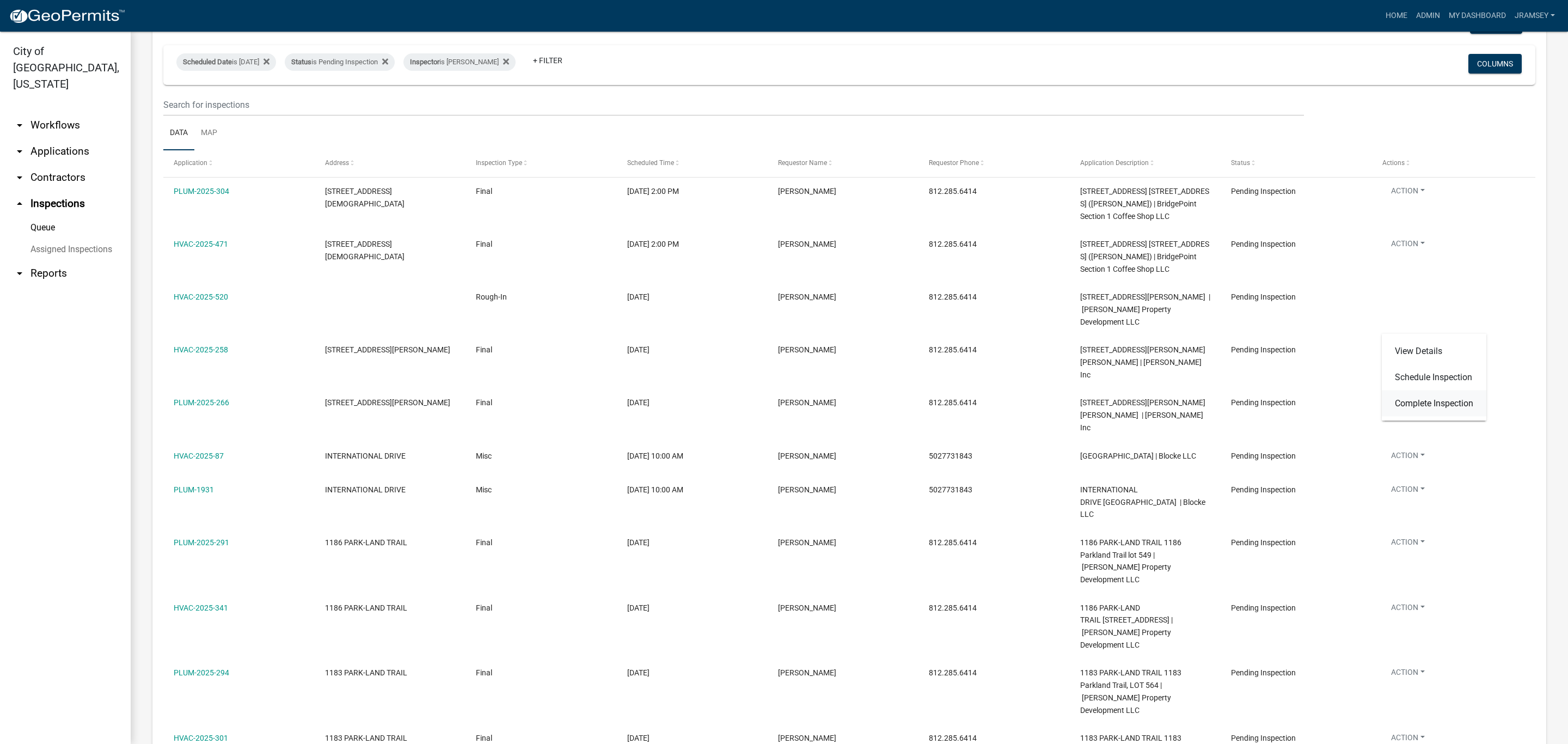
click at [1413, 405] on link "Complete Inspection" at bounding box center [1434, 404] width 104 height 26
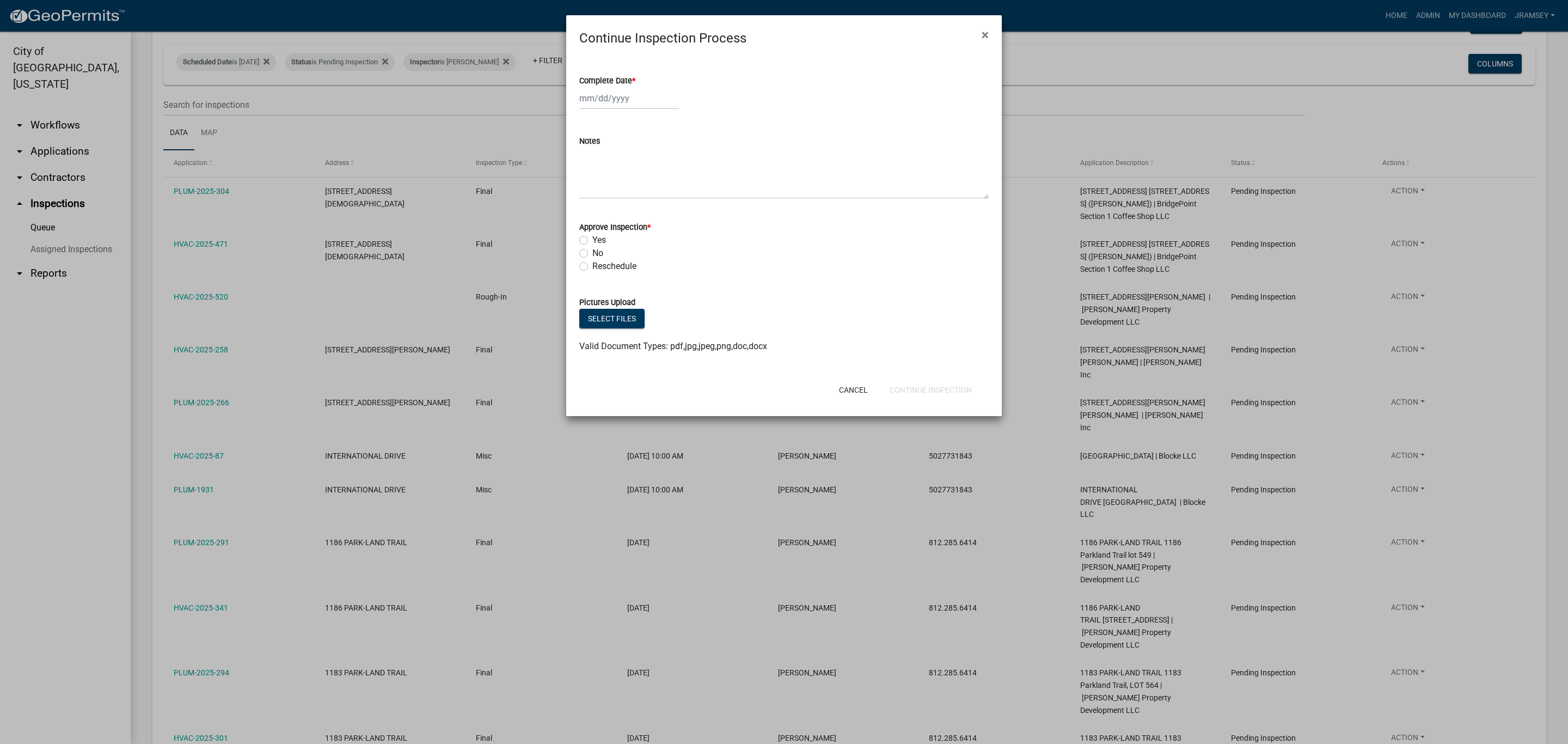
click at [592, 238] on label "Yes" at bounding box center [599, 240] width 14 height 13
click at [592, 238] on input "Yes" at bounding box center [596, 237] width 7 height 7
radio input "true"
select select "9"
select select "2025"
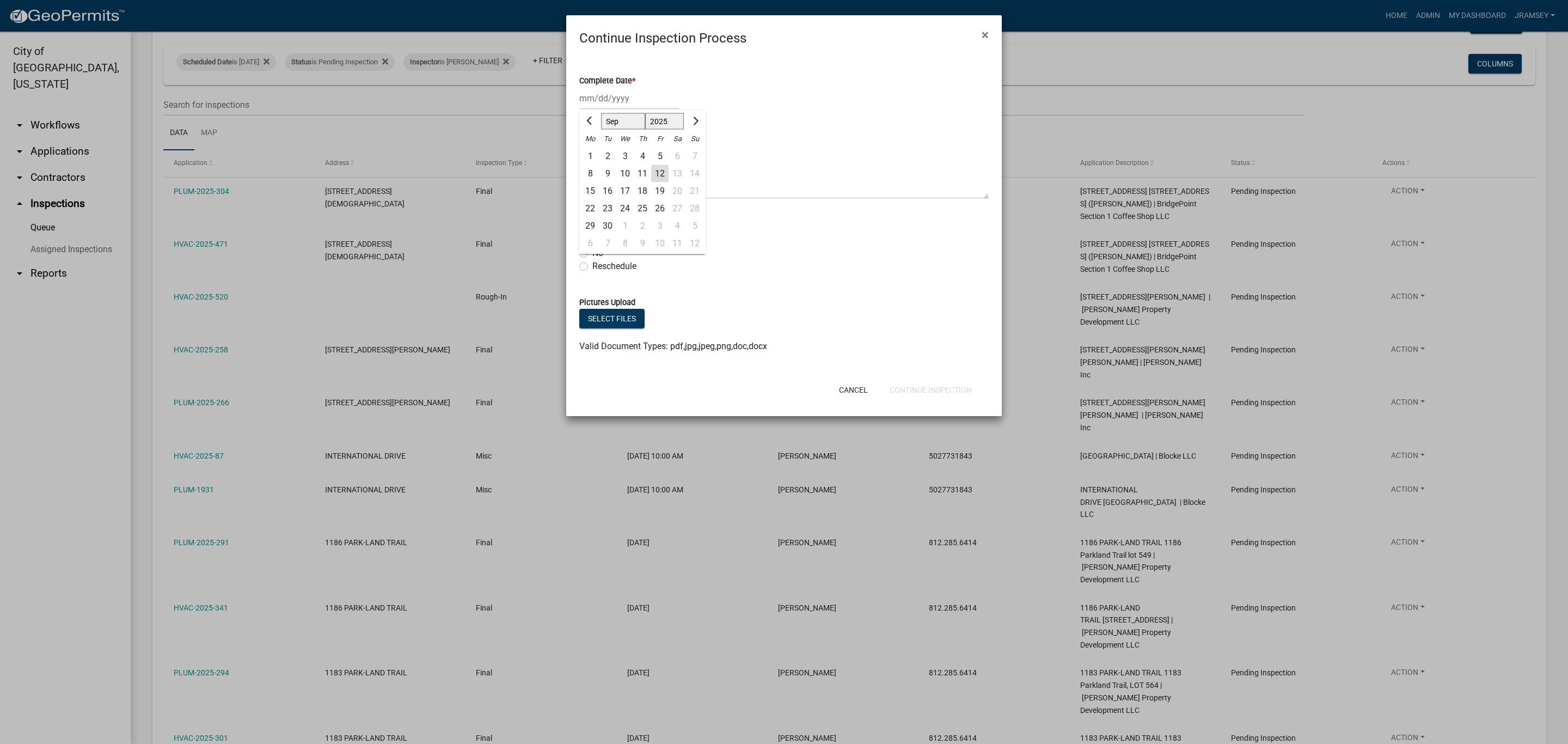
click at [598, 99] on div "Jan Feb Mar Apr May Jun Jul Aug Sep Oct Nov Dec 1525 1526 1527 1528 1529 1530 1…" at bounding box center [629, 98] width 99 height 22
click at [660, 173] on div "12" at bounding box center [659, 173] width 17 height 17
type input "[DATE]"
click at [935, 387] on button "Continue Inspection" at bounding box center [931, 390] width 99 height 20
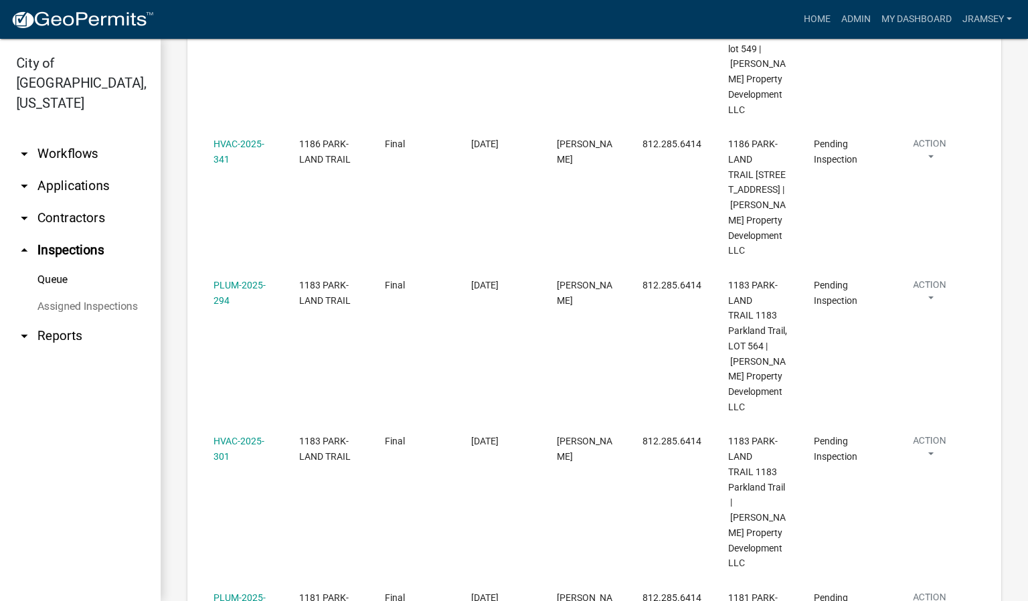
scroll to position [1104, 0]
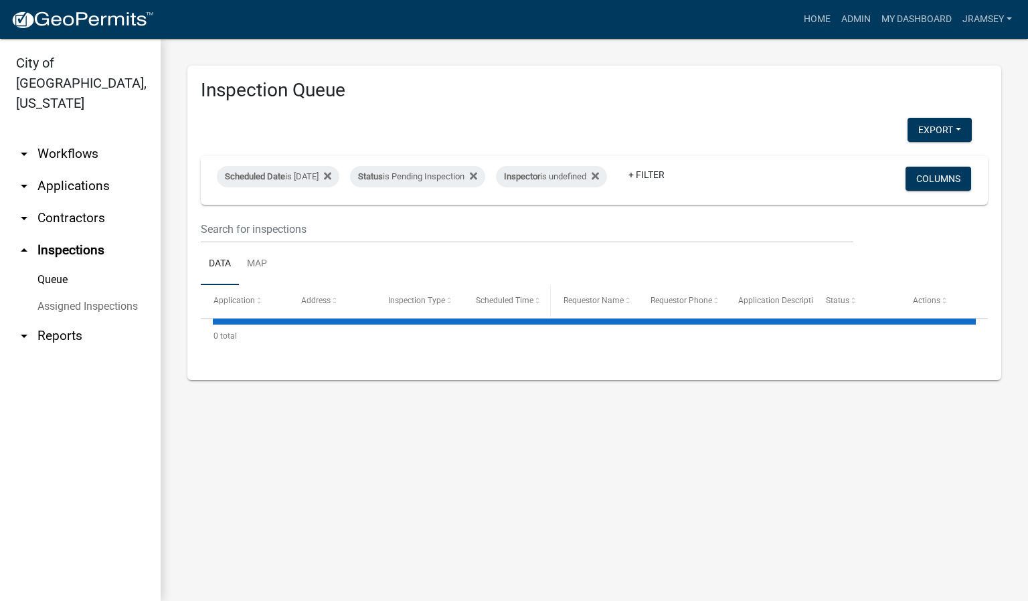
select select "2: 50"
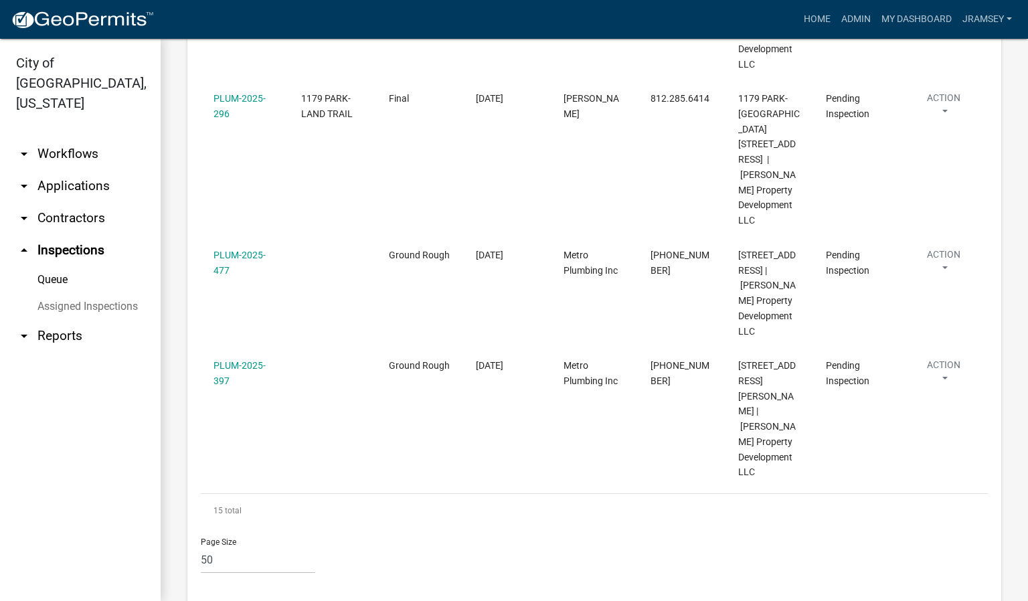
scroll to position [1899, 0]
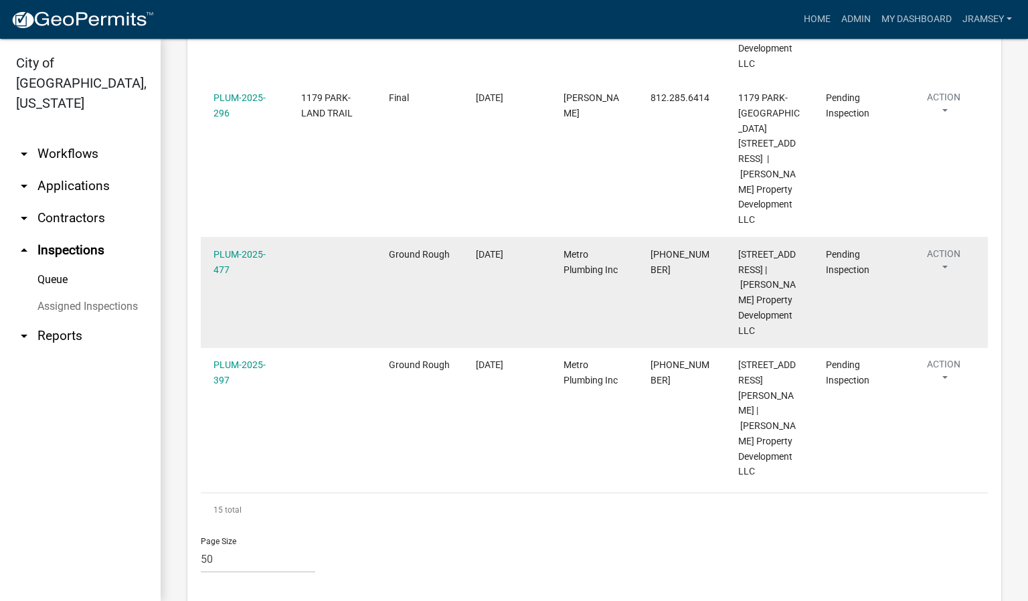
click at [945, 250] on button "Action" at bounding box center [944, 263] width 62 height 33
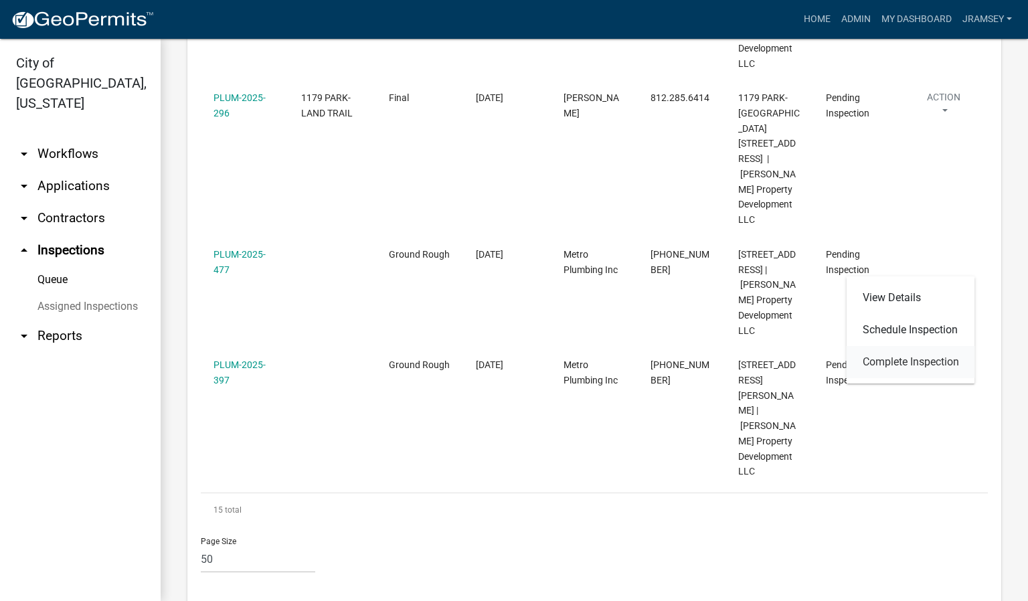
click at [902, 360] on link "Complete Inspection" at bounding box center [910, 362] width 128 height 32
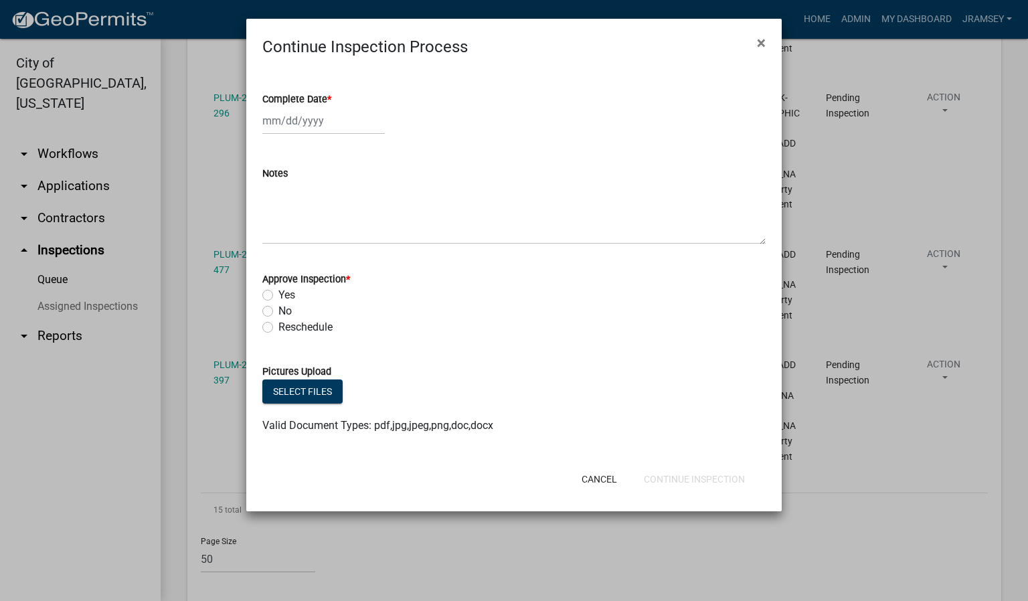
click at [296, 123] on div at bounding box center [323, 120] width 122 height 27
select select "9"
select select "2025"
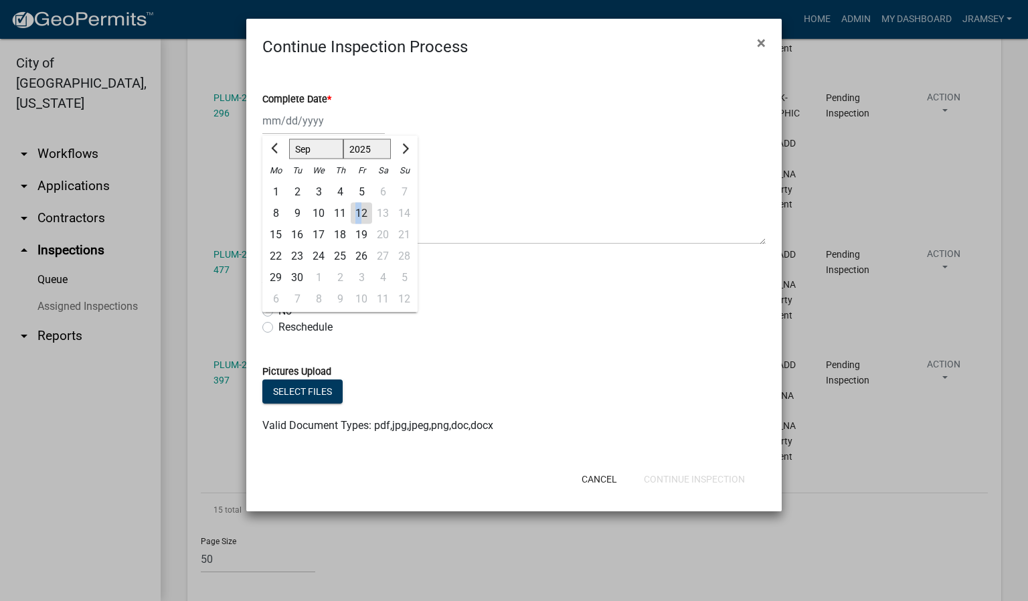
click at [358, 213] on div "12" at bounding box center [361, 213] width 21 height 21
type input "[DATE]"
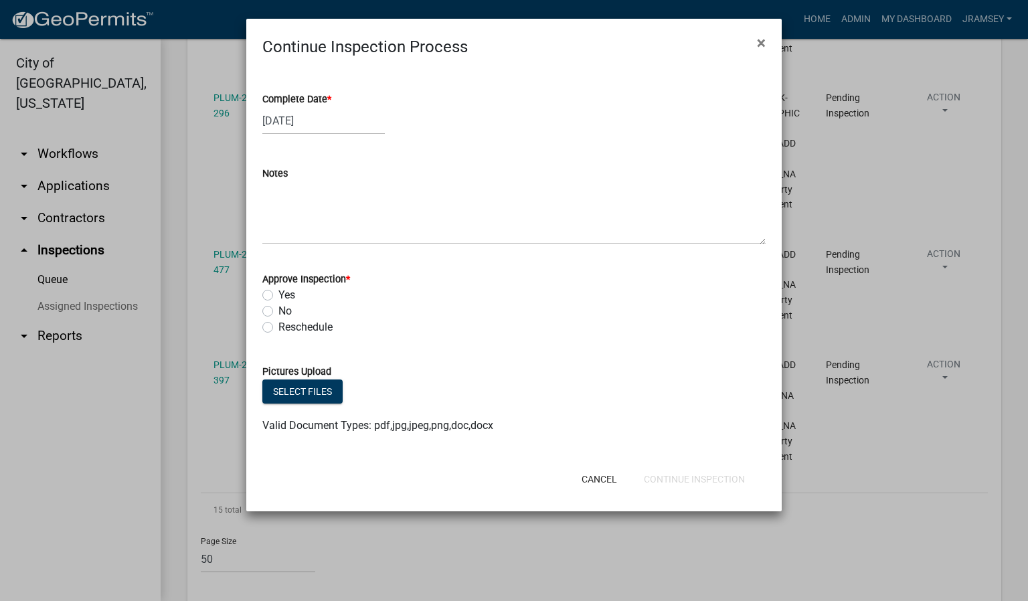
click at [278, 294] on label "Yes" at bounding box center [286, 295] width 17 height 16
click at [278, 294] on input "Yes" at bounding box center [282, 291] width 9 height 9
radio input "true"
click at [676, 480] on button "Continue Inspection" at bounding box center [694, 479] width 122 height 24
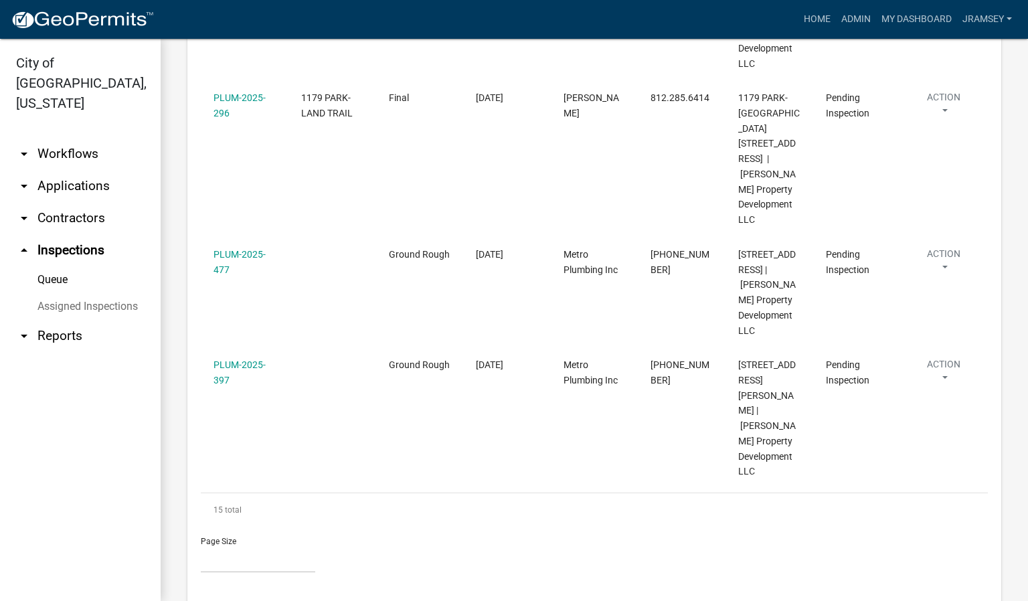
scroll to position [1139, 0]
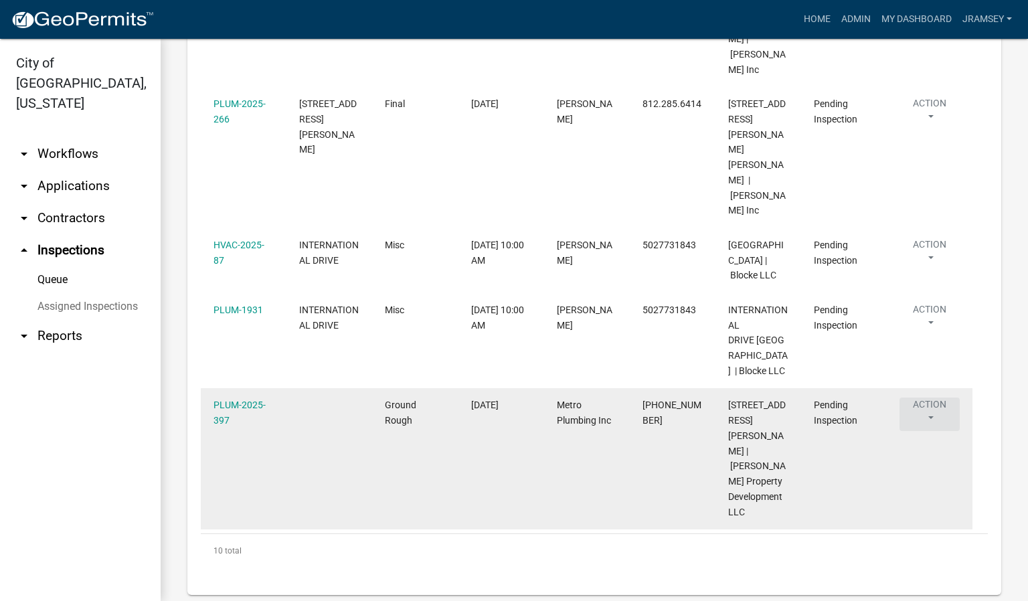
click at [931, 414] on button "Action" at bounding box center [929, 413] width 60 height 33
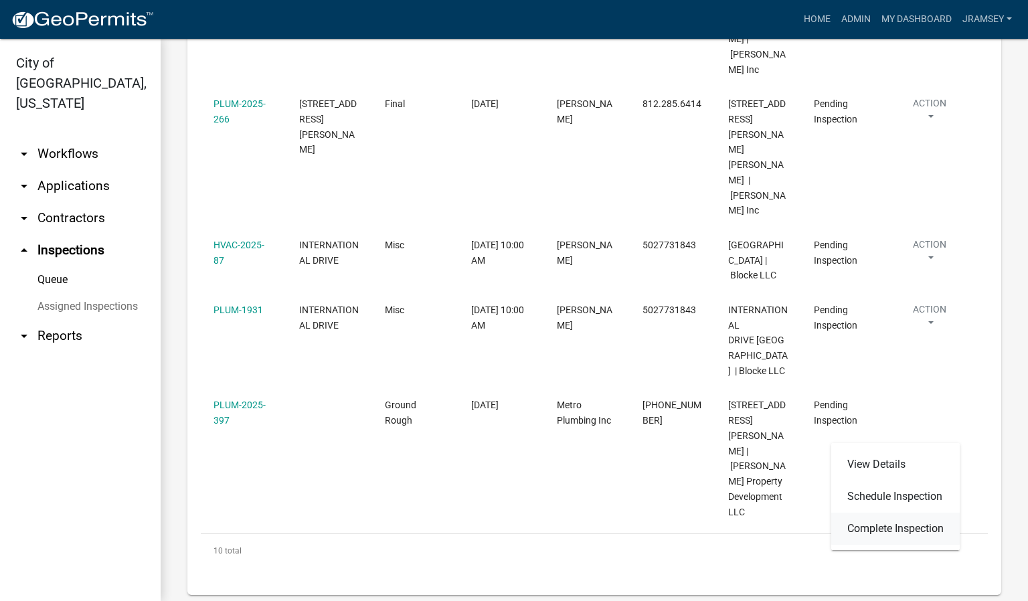
click at [897, 528] on link "Complete Inspection" at bounding box center [895, 528] width 128 height 32
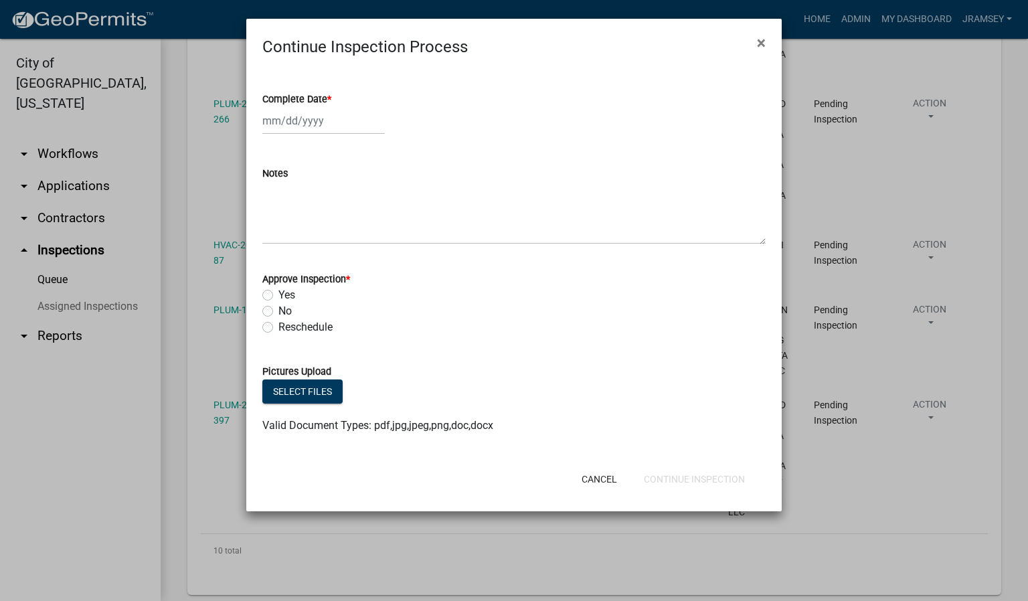
click at [303, 121] on div at bounding box center [323, 120] width 122 height 27
select select "9"
select select "2025"
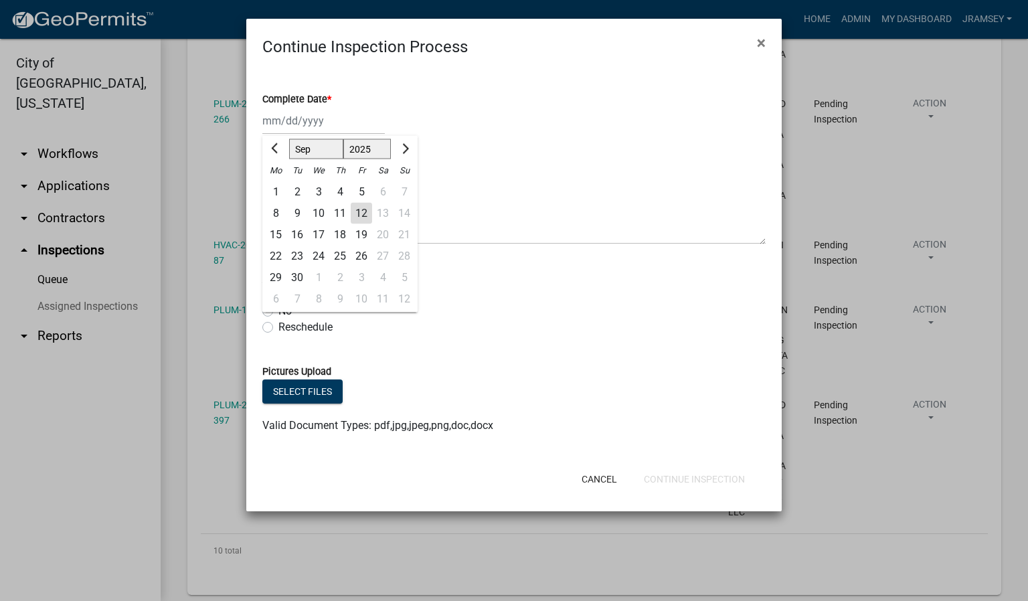
click at [366, 215] on div "12" at bounding box center [361, 213] width 21 height 21
type input "[DATE]"
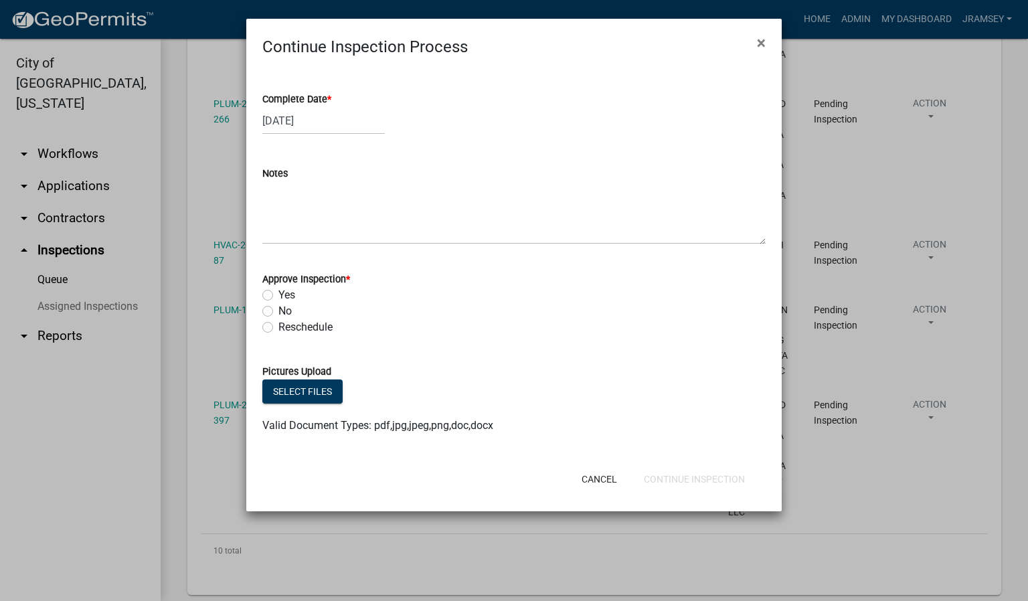
click at [278, 295] on label "Yes" at bounding box center [286, 295] width 17 height 16
click at [278, 295] on input "Yes" at bounding box center [282, 291] width 9 height 9
radio input "true"
click at [679, 476] on button "Continue Inspection" at bounding box center [694, 479] width 122 height 24
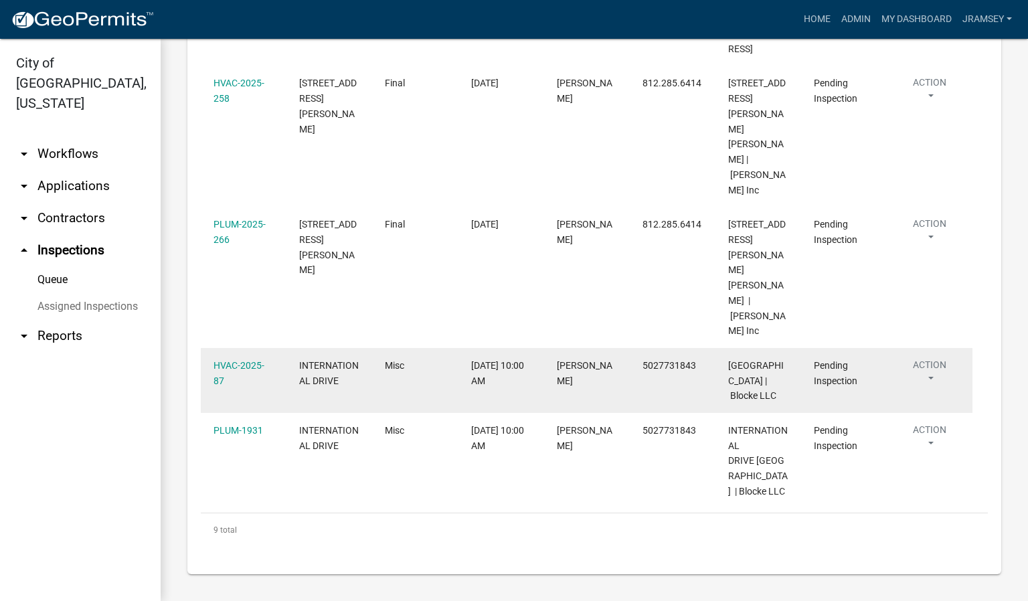
scroll to position [1028, 0]
